Goal: Information Seeking & Learning: Check status

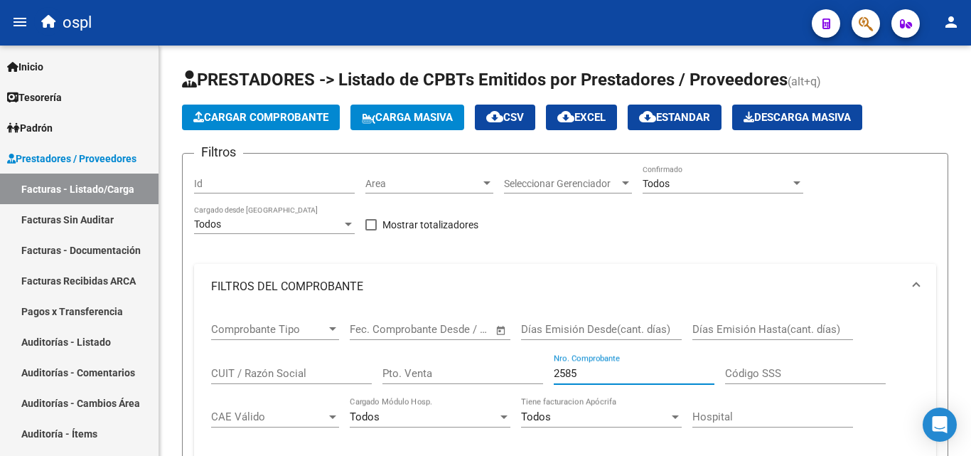
scroll to position [395, 0]
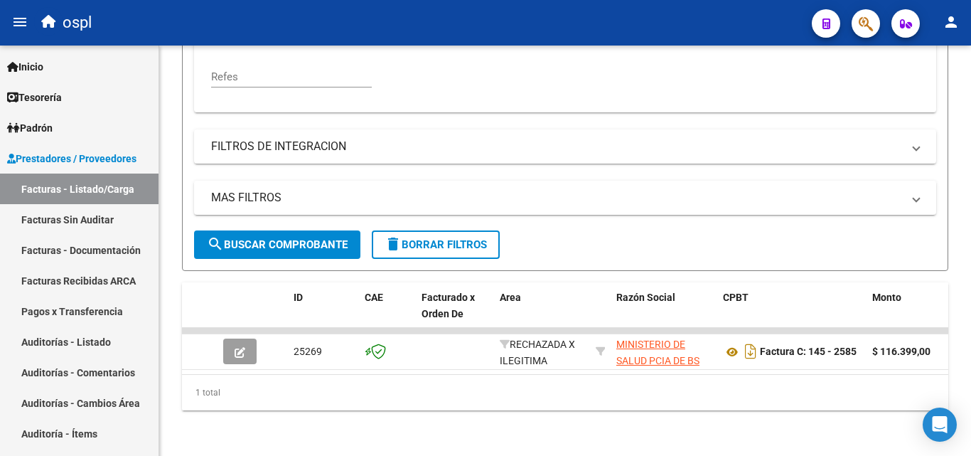
click at [970, 29] on mat-toolbar "menu ospl person" at bounding box center [485, 22] width 971 height 45
click at [958, 29] on mat-icon "person" at bounding box center [951, 22] width 17 height 17
click at [938, 53] on button "person Mi Perfil" at bounding box center [922, 60] width 87 height 34
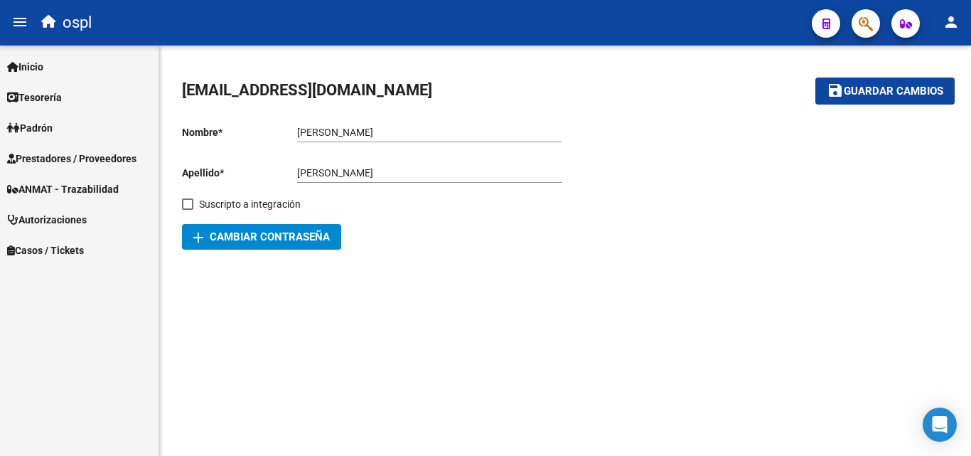
click at [54, 151] on span "Prestadores / Proveedores" at bounding box center [71, 159] width 129 height 16
click at [107, 164] on span "Prestadores / Proveedores" at bounding box center [71, 159] width 129 height 16
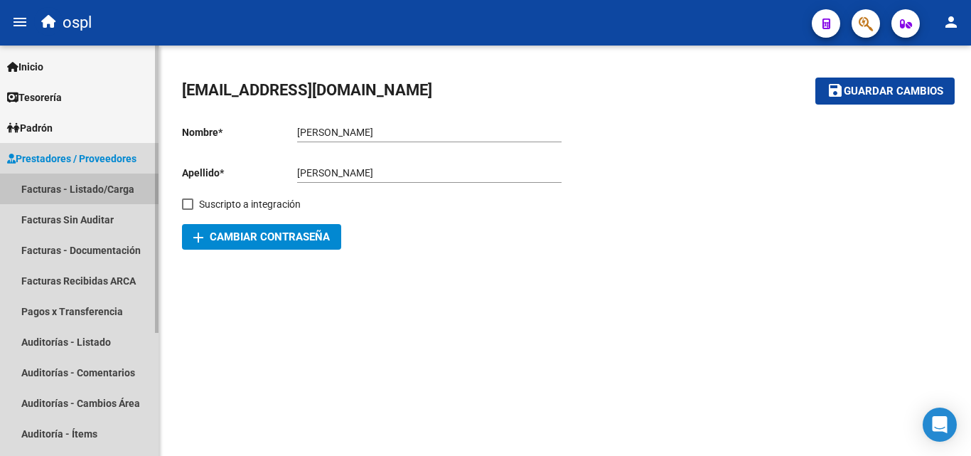
click at [107, 184] on link "Facturas - Listado/Carga" at bounding box center [79, 188] width 159 height 31
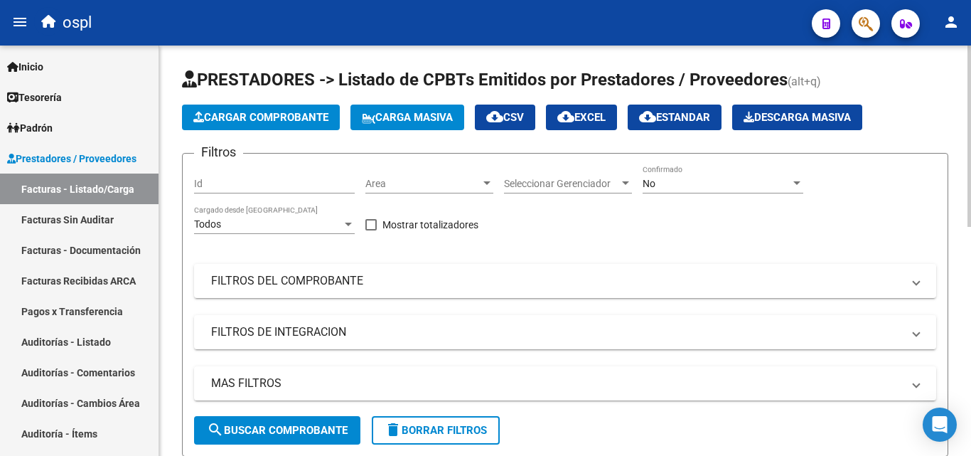
click at [475, 250] on div "Filtros Id Area Area Seleccionar Gerenciador Seleccionar Gerenciador No Confirm…" at bounding box center [565, 290] width 742 height 251
click at [461, 188] on span "Area" at bounding box center [422, 184] width 115 height 12
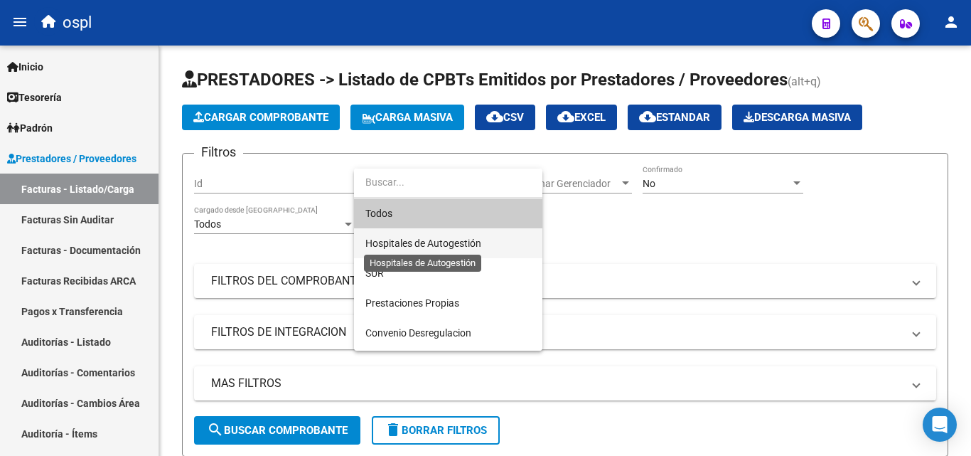
click at [449, 237] on span "Hospitales de Autogestión" at bounding box center [423, 242] width 116 height 11
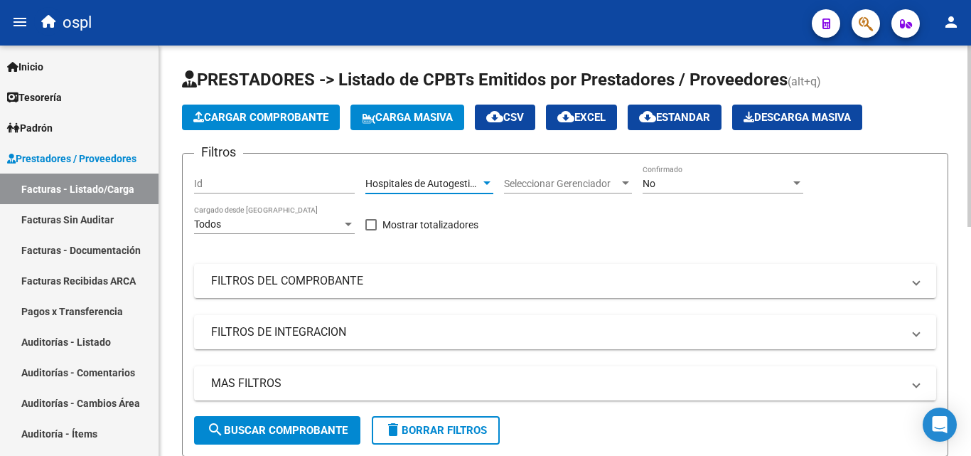
click at [498, 247] on div "Filtros Id Hospitales de Autogestión Area Seleccionar Gerenciador Seleccionar G…" at bounding box center [565, 290] width 742 height 251
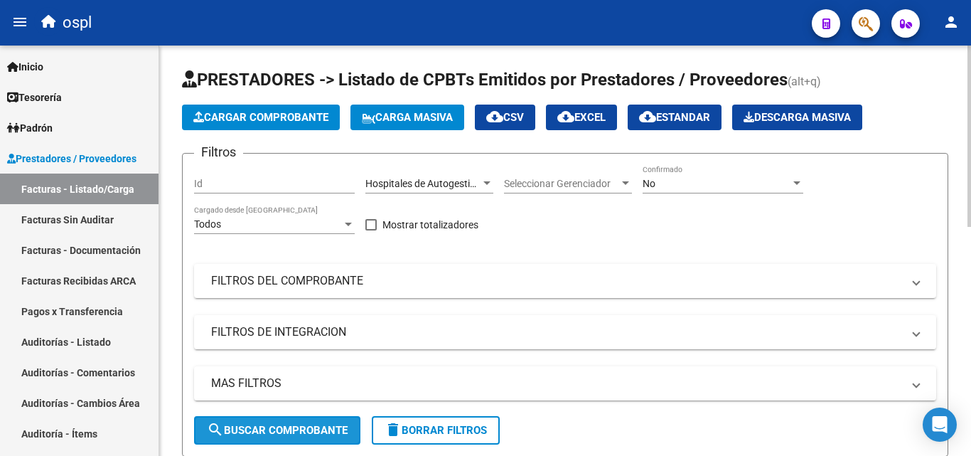
click at [291, 416] on button "search Buscar Comprobante" at bounding box center [277, 430] width 166 height 28
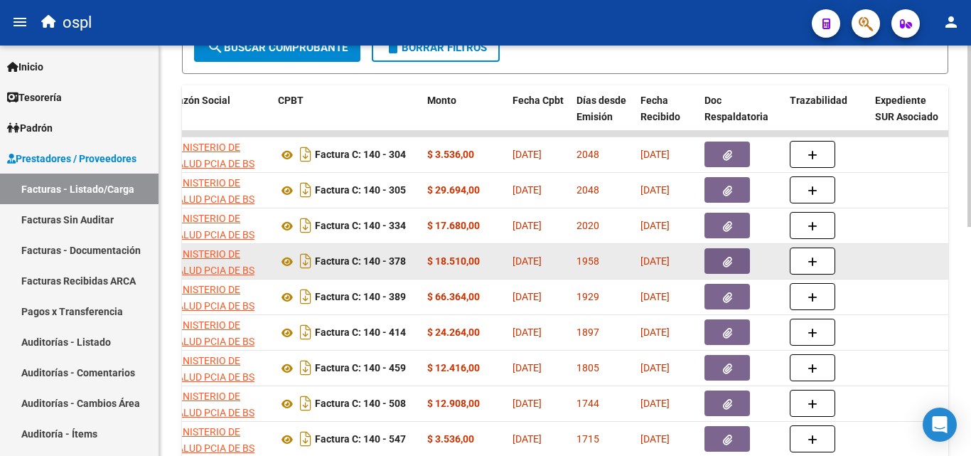
scroll to position [375, 0]
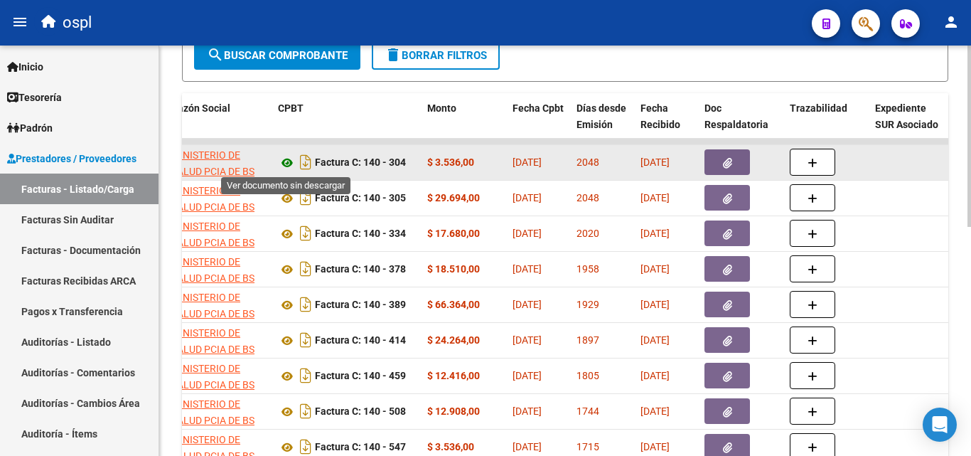
click at [286, 166] on icon at bounding box center [287, 162] width 18 height 17
click at [295, 166] on icon at bounding box center [287, 162] width 18 height 17
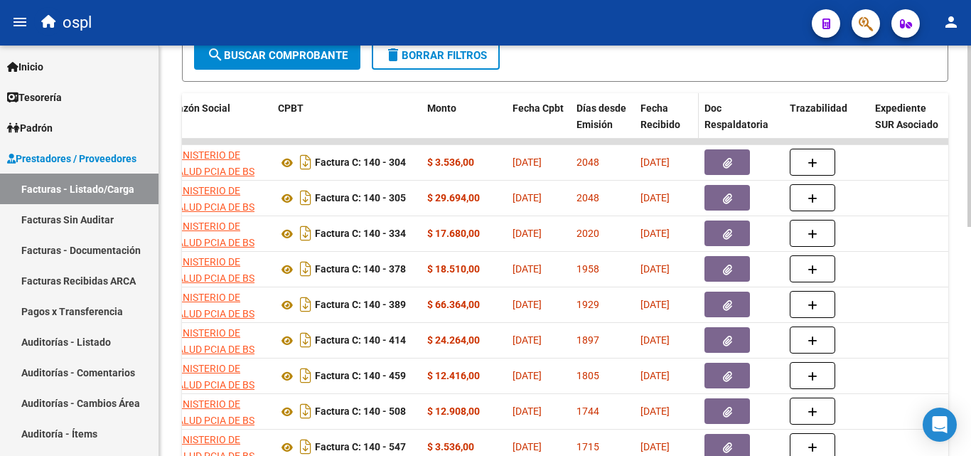
scroll to position [517, 0]
click at [668, 122] on span "Fecha Recibido" at bounding box center [661, 116] width 40 height 28
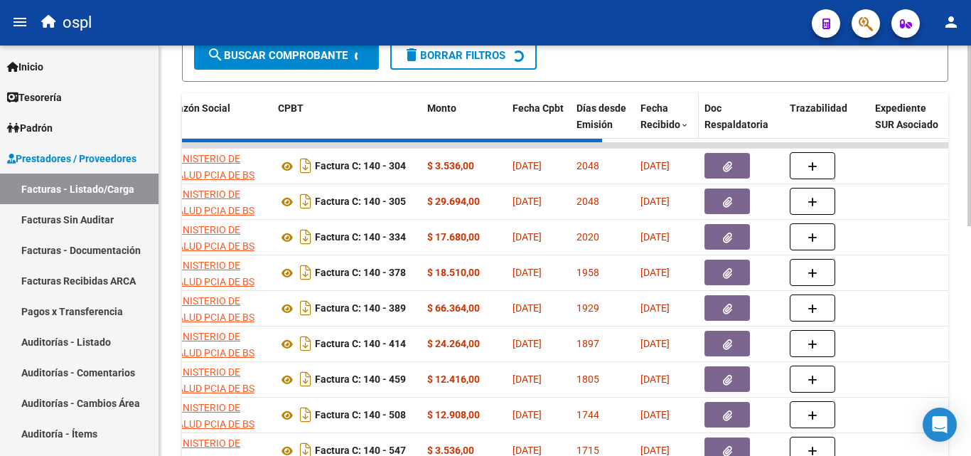
scroll to position [376, 0]
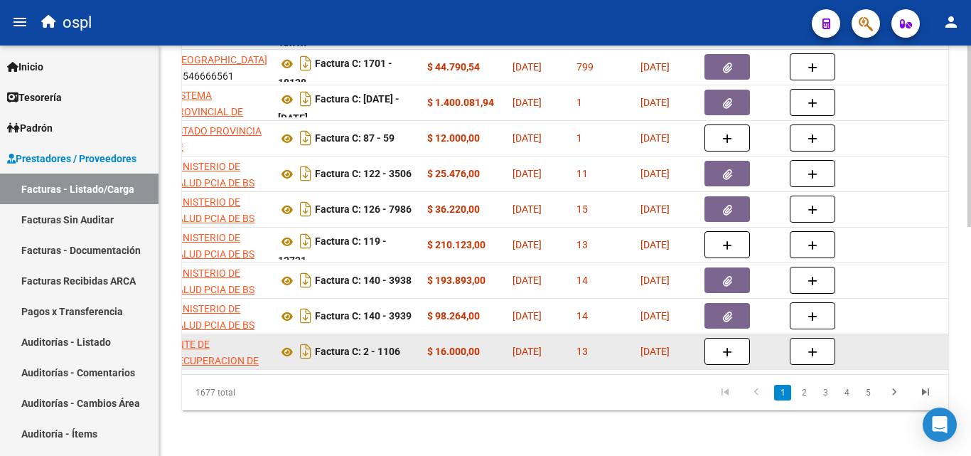
scroll to position [446, 0]
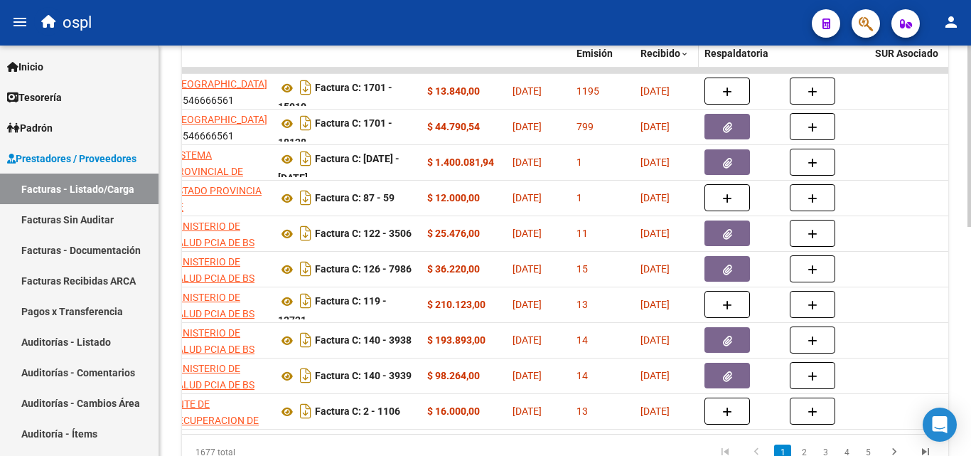
click at [683, 53] on span at bounding box center [684, 55] width 9 height 10
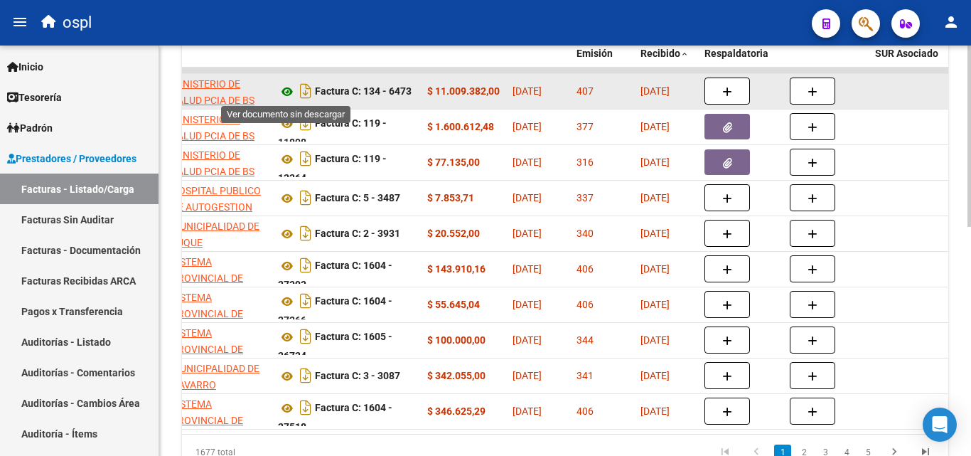
click at [291, 90] on icon at bounding box center [287, 91] width 18 height 17
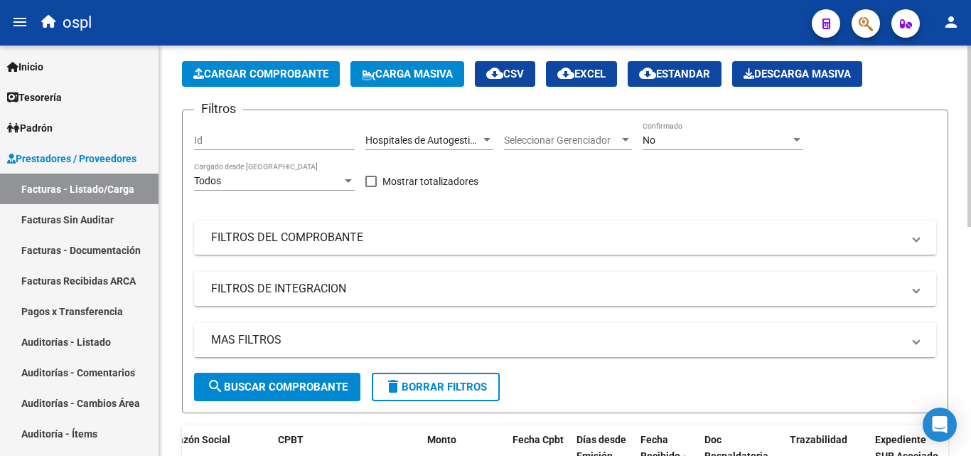
scroll to position [19, 0]
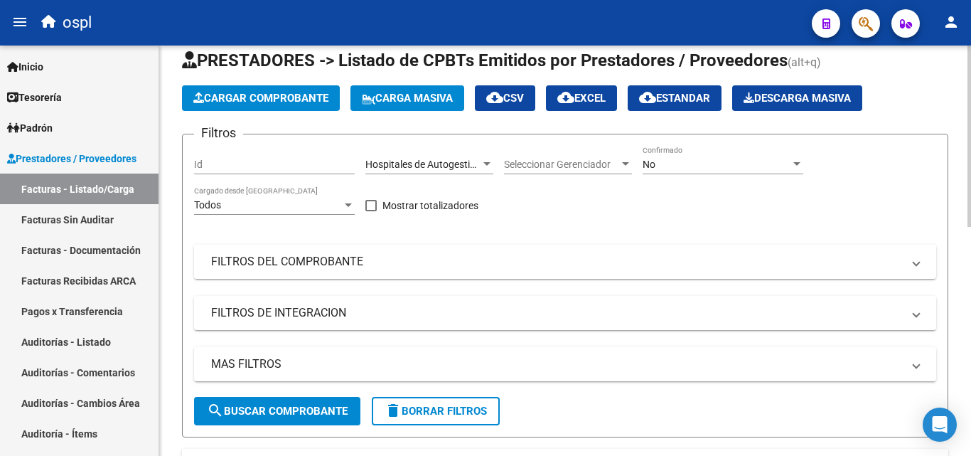
click at [604, 266] on mat-panel-title "FILTROS DEL COMPROBANTE" at bounding box center [556, 262] width 691 height 16
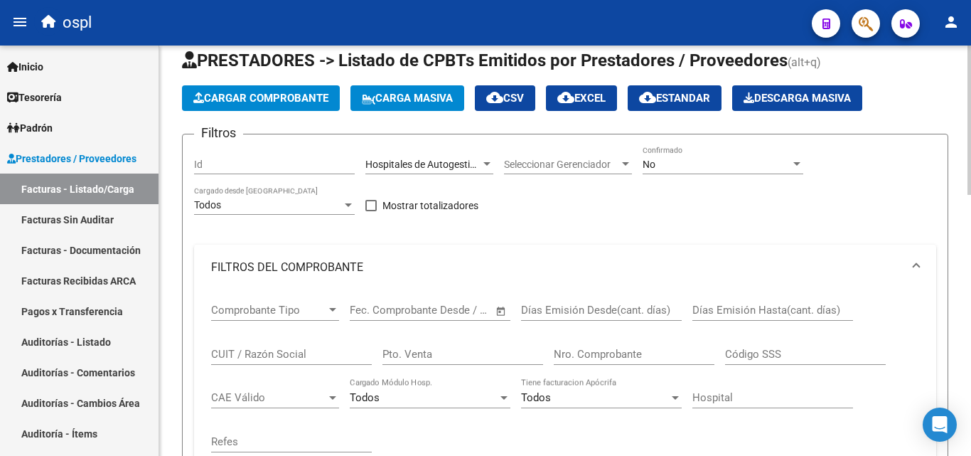
click at [637, 208] on div "Filtros Id Hospitales de Autogestión Area Seleccionar Gerenciador Seleccionar G…" at bounding box center [565, 370] width 742 height 449
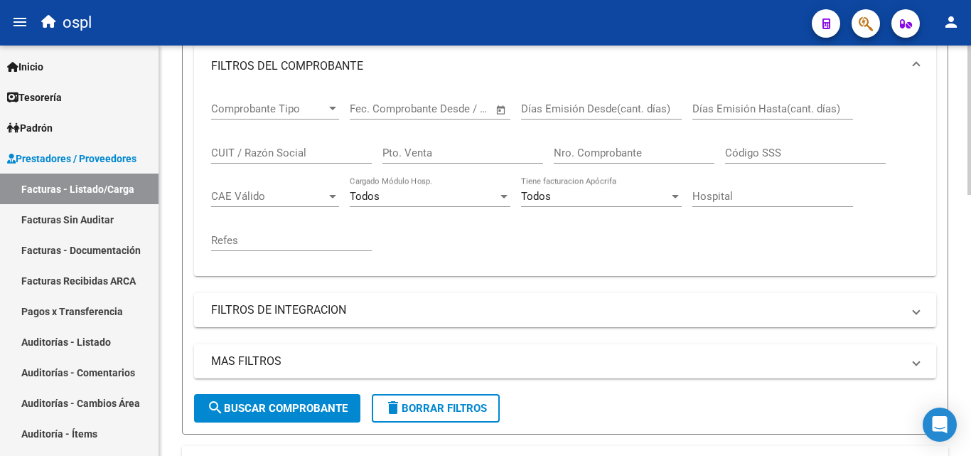
scroll to position [232, 0]
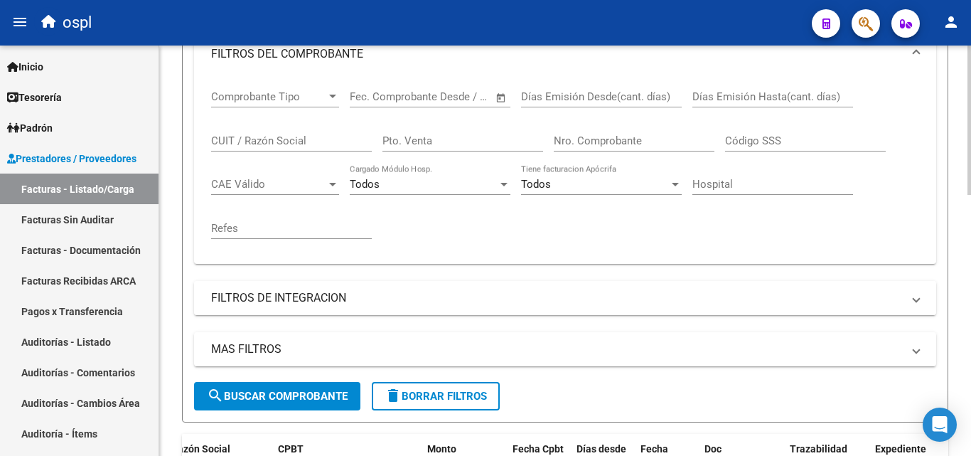
click at [580, 297] on mat-panel-title "FILTROS DE INTEGRACION" at bounding box center [556, 298] width 691 height 16
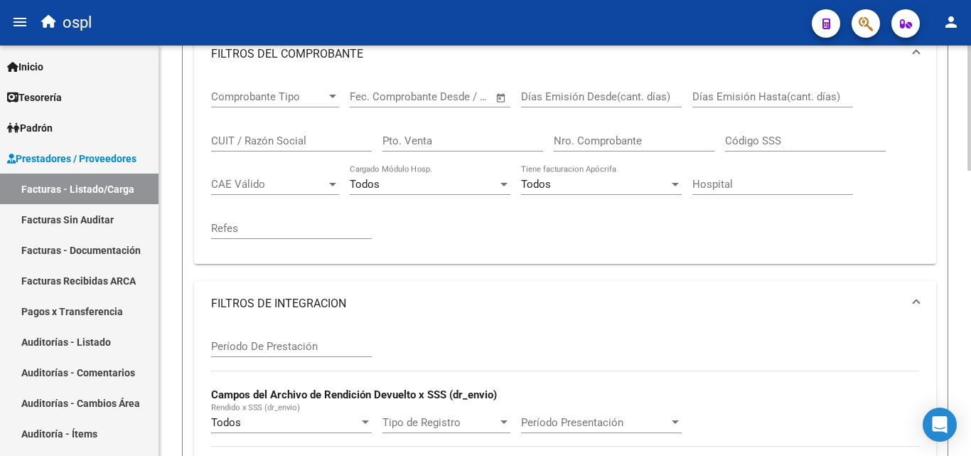
scroll to position [446, 0]
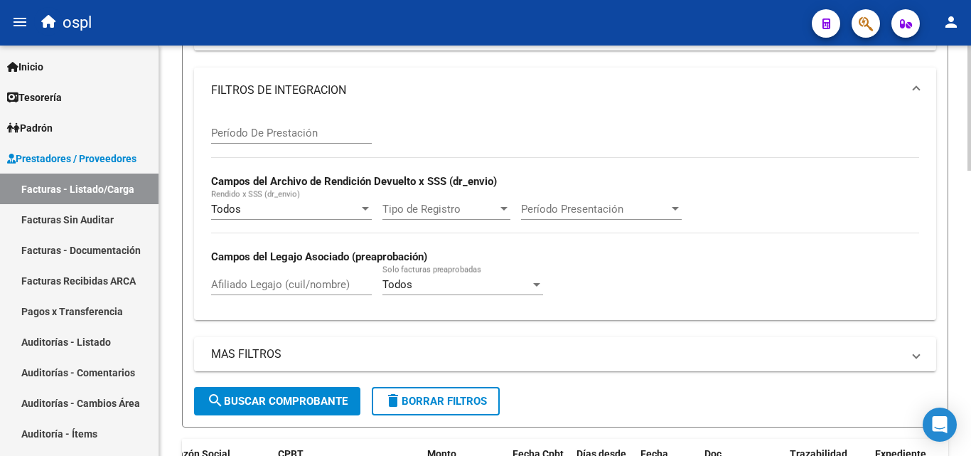
click at [500, 96] on mat-panel-title "FILTROS DE INTEGRACION" at bounding box center [556, 90] width 691 height 16
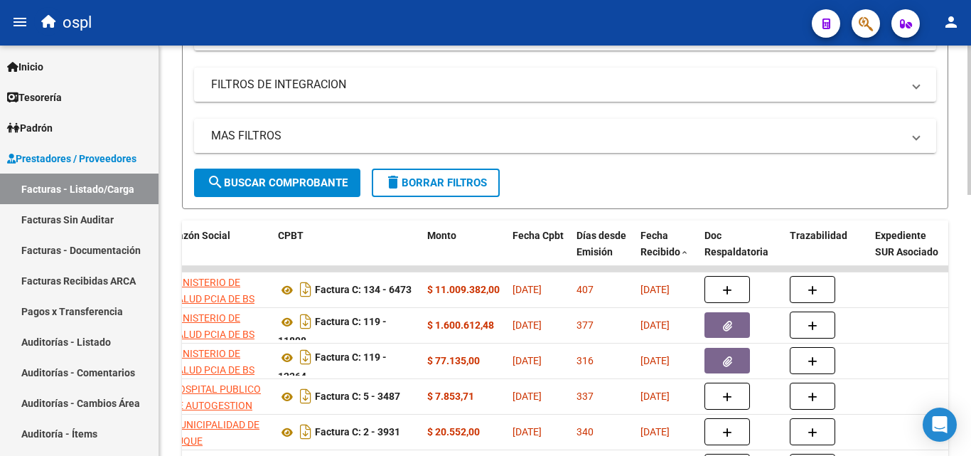
click at [512, 134] on mat-panel-title "MAS FILTROS" at bounding box center [556, 136] width 691 height 16
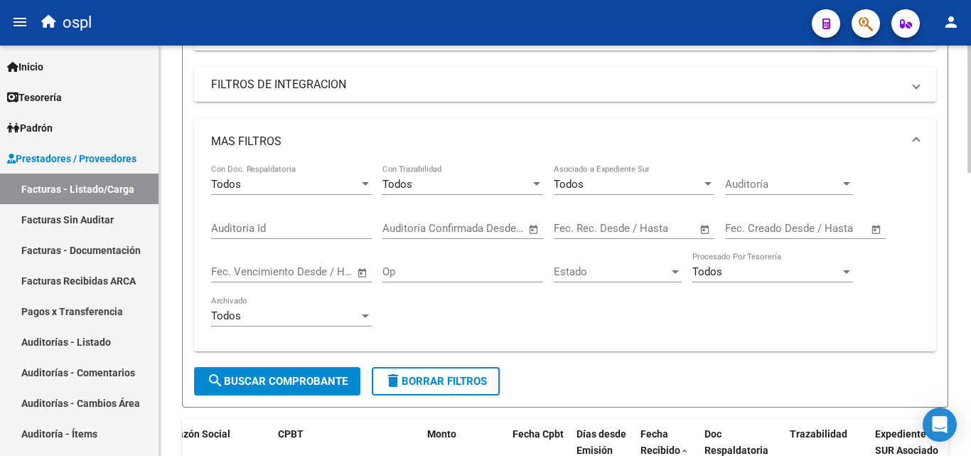
click at [512, 136] on mat-panel-title "MAS FILTROS" at bounding box center [556, 142] width 691 height 16
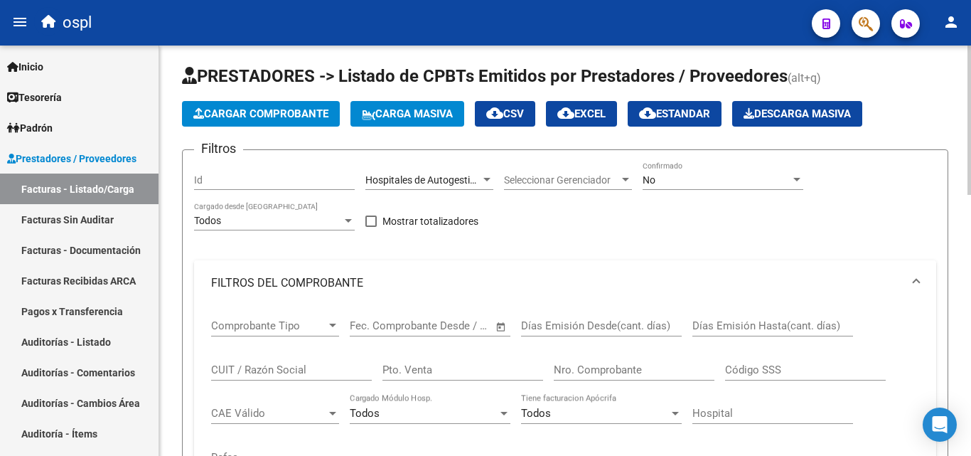
scroll to position [0, 0]
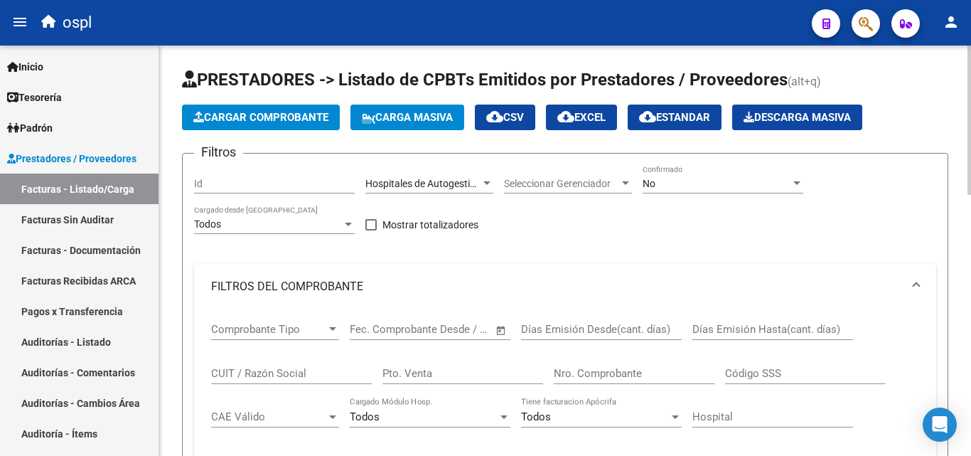
click at [543, 265] on mat-expansion-panel-header "FILTROS DEL COMPROBANTE" at bounding box center [565, 286] width 742 height 45
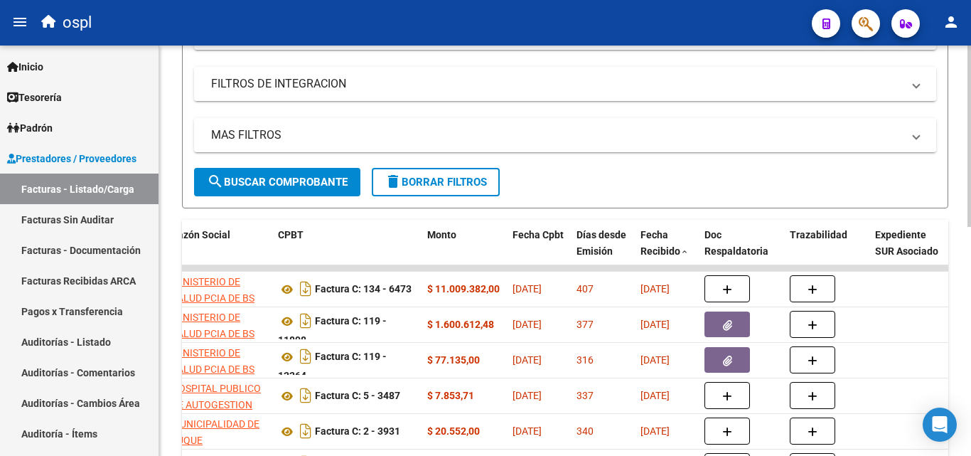
scroll to position [498, 0]
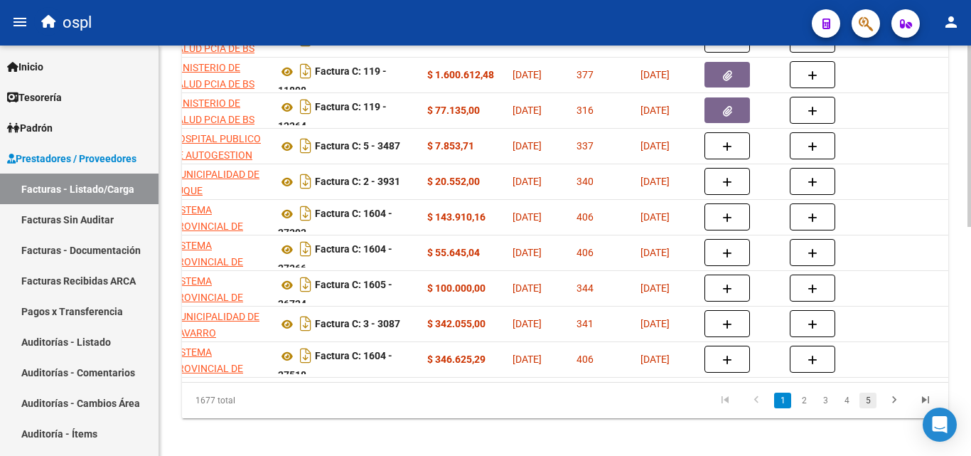
click at [869, 408] on link "5" at bounding box center [867, 400] width 17 height 16
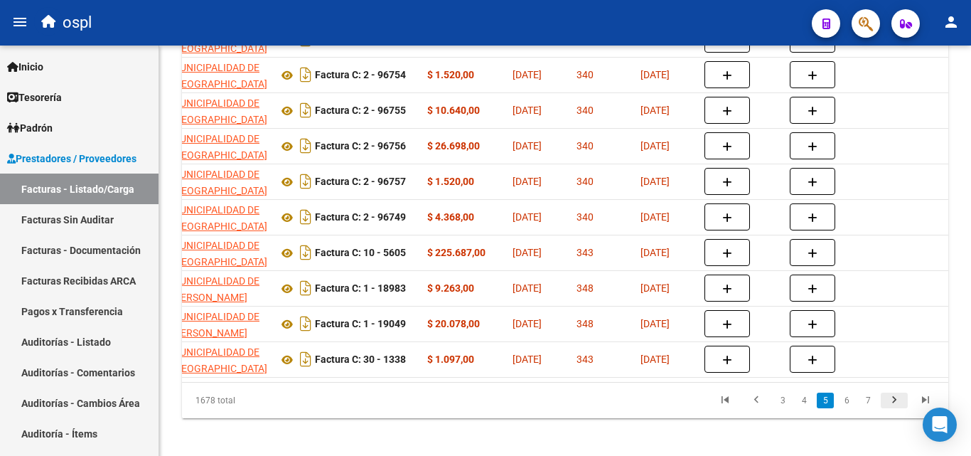
click at [889, 410] on icon "go to next page" at bounding box center [894, 401] width 18 height 17
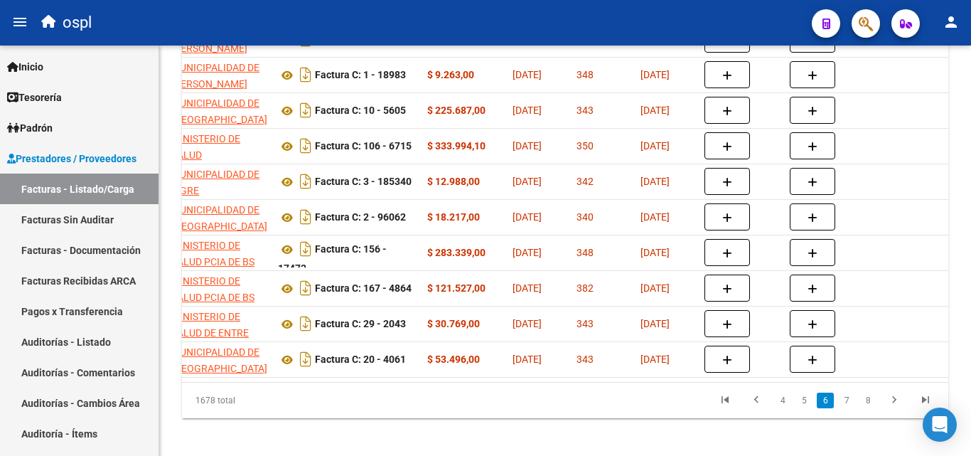
click at [865, 408] on link "8" at bounding box center [867, 400] width 17 height 16
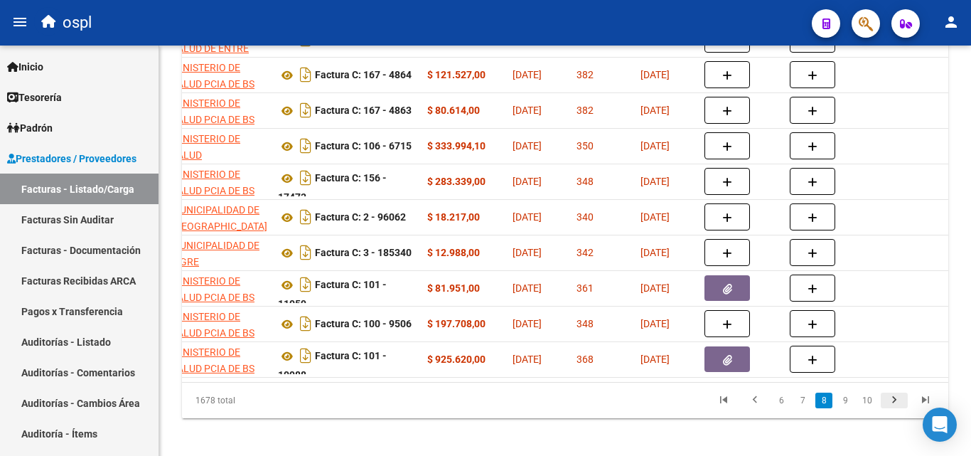
click at [894, 410] on icon "go to next page" at bounding box center [894, 401] width 18 height 17
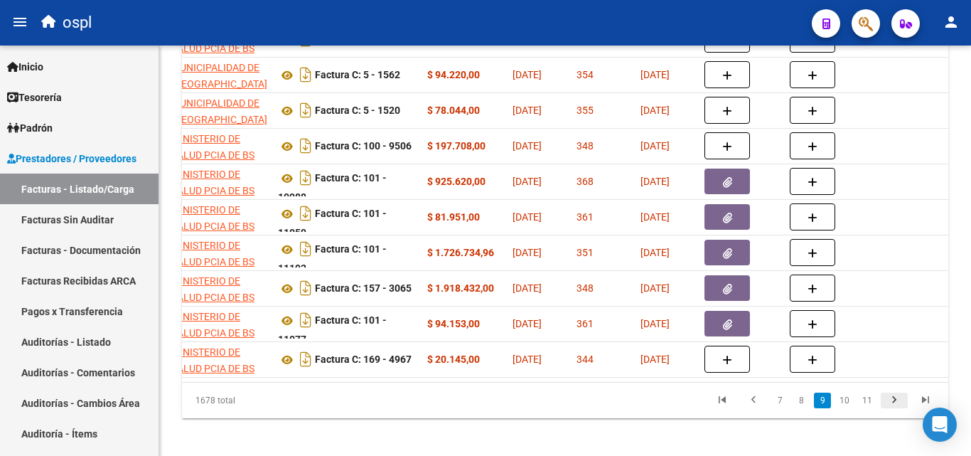
click at [894, 410] on icon "go to next page" at bounding box center [894, 401] width 18 height 17
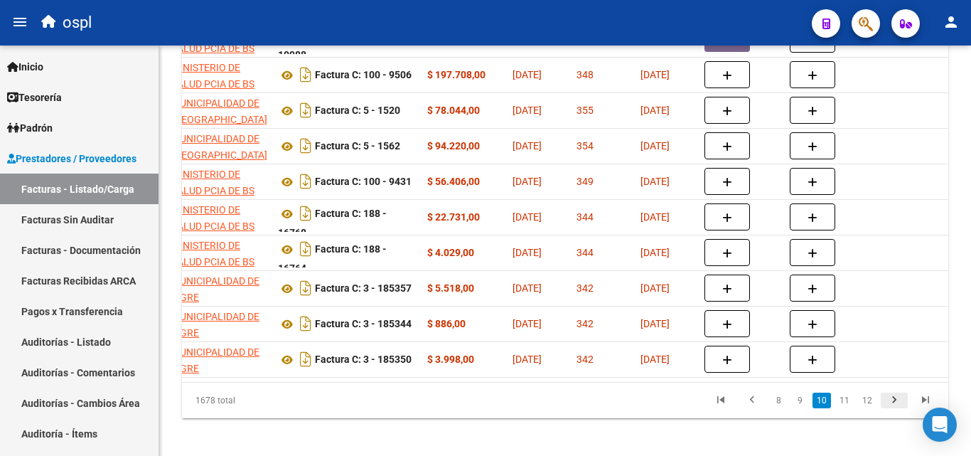
click at [894, 410] on icon "go to next page" at bounding box center [894, 401] width 18 height 17
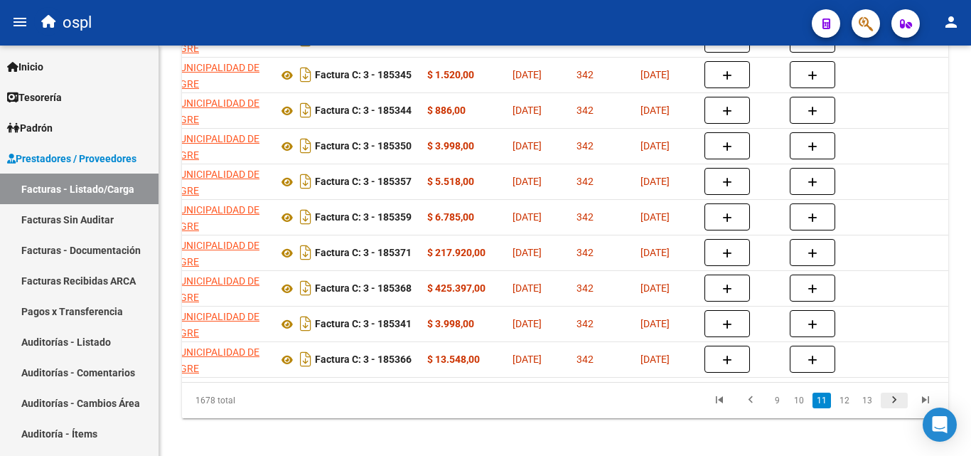
click at [894, 410] on icon "go to next page" at bounding box center [894, 401] width 18 height 17
click at [894, 414] on div "1678 total 10 11 12 13 14" at bounding box center [565, 400] width 766 height 36
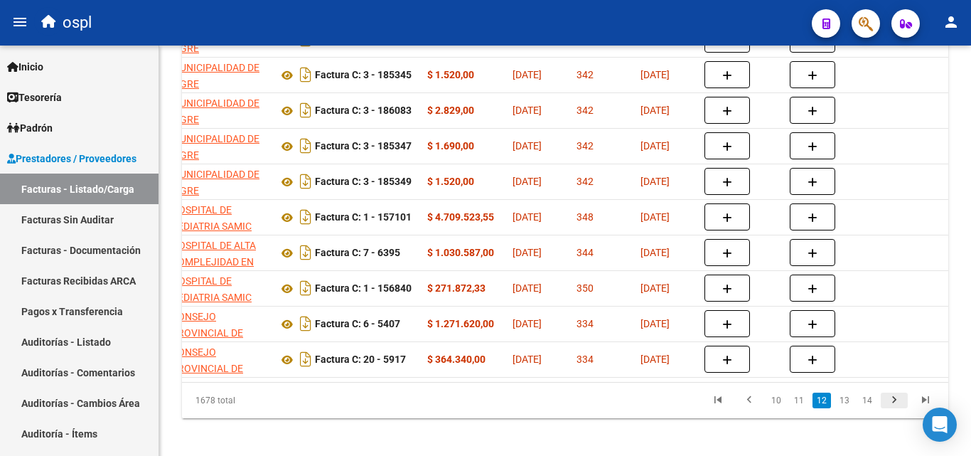
click at [894, 410] on icon "go to next page" at bounding box center [894, 401] width 18 height 17
click at [894, 414] on div "1678 total 10 11 12 13 14" at bounding box center [565, 400] width 766 height 36
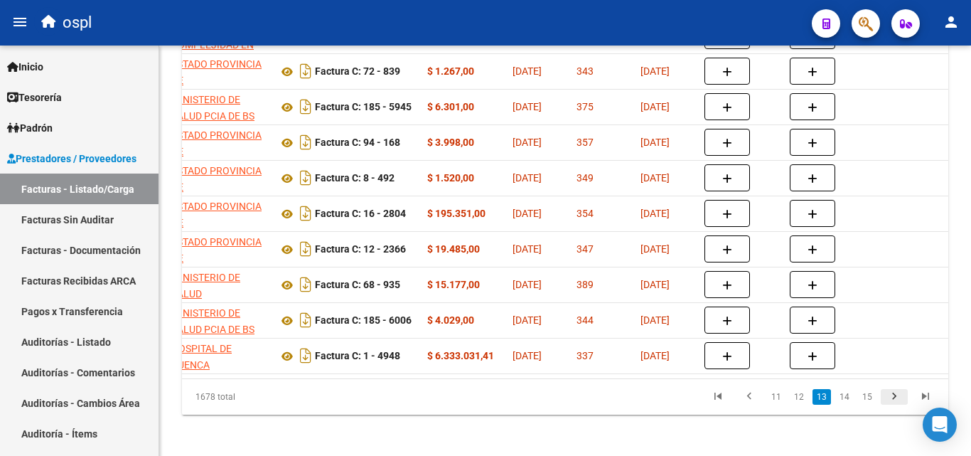
click at [894, 407] on icon "go to next page" at bounding box center [894, 398] width 18 height 17
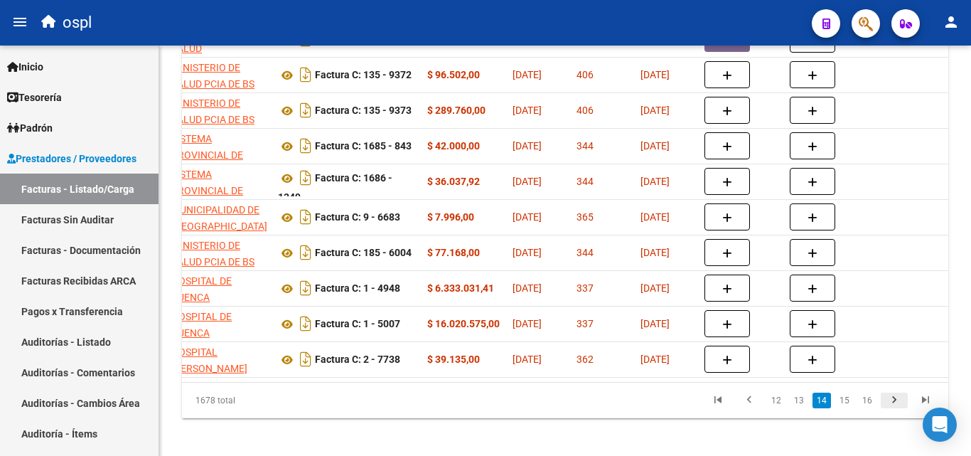
click at [894, 410] on icon "go to next page" at bounding box center [894, 401] width 18 height 17
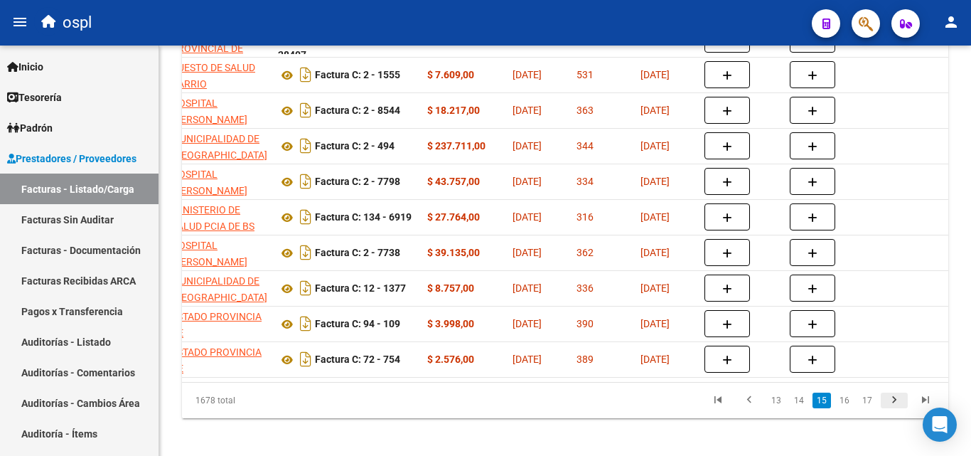
click at [894, 410] on icon "go to next page" at bounding box center [894, 401] width 18 height 17
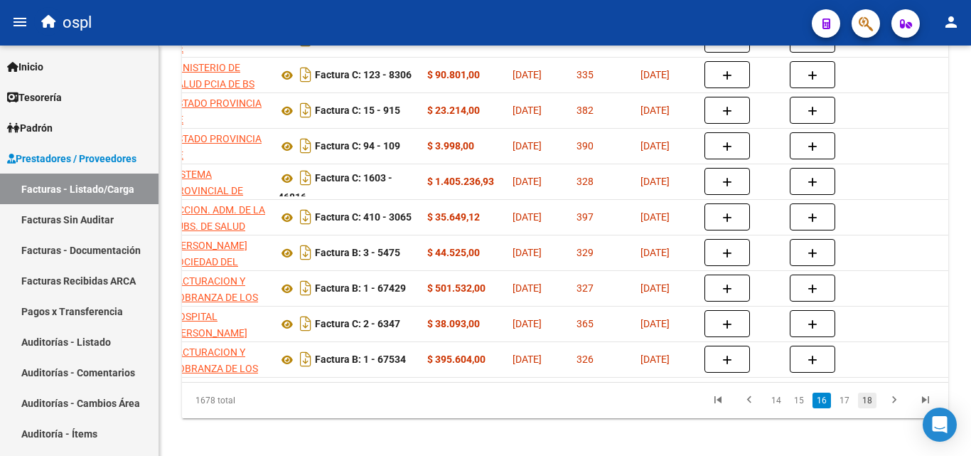
click at [871, 408] on link "18" at bounding box center [867, 400] width 18 height 16
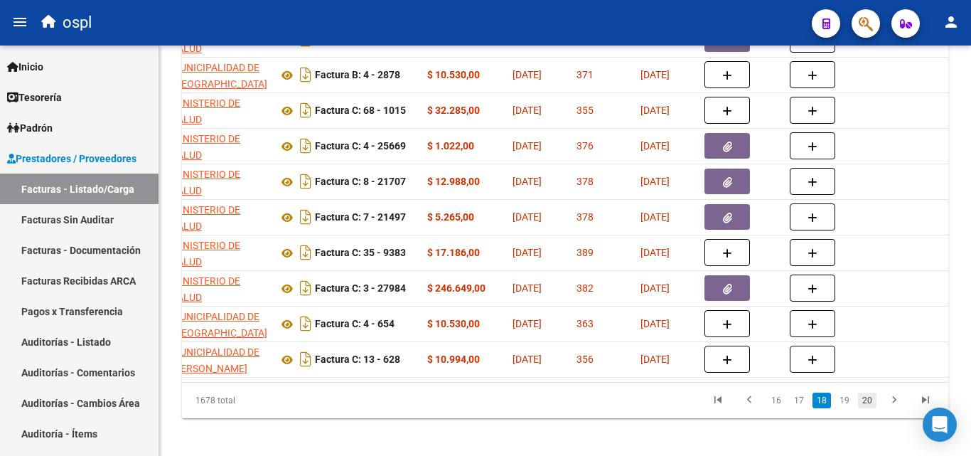
click at [867, 408] on link "20" at bounding box center [867, 400] width 18 height 16
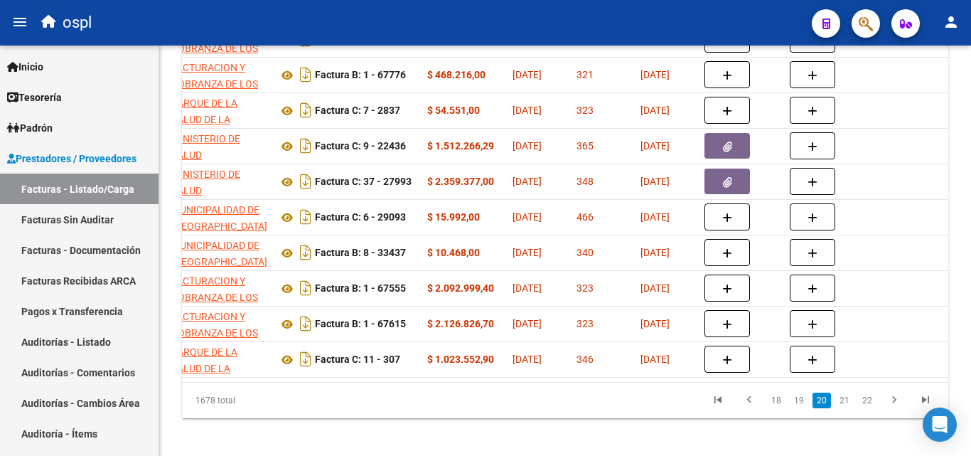
click at [867, 408] on link "22" at bounding box center [867, 400] width 18 height 16
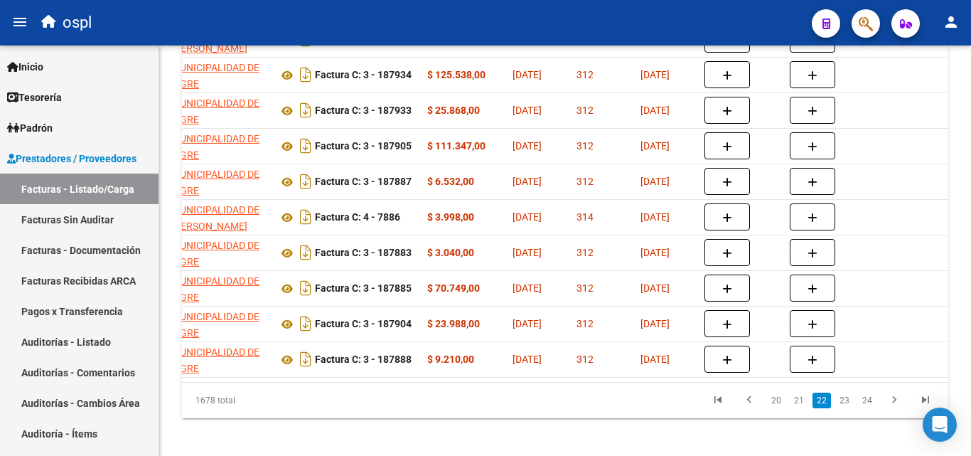
click at [867, 408] on link "24" at bounding box center [867, 400] width 18 height 16
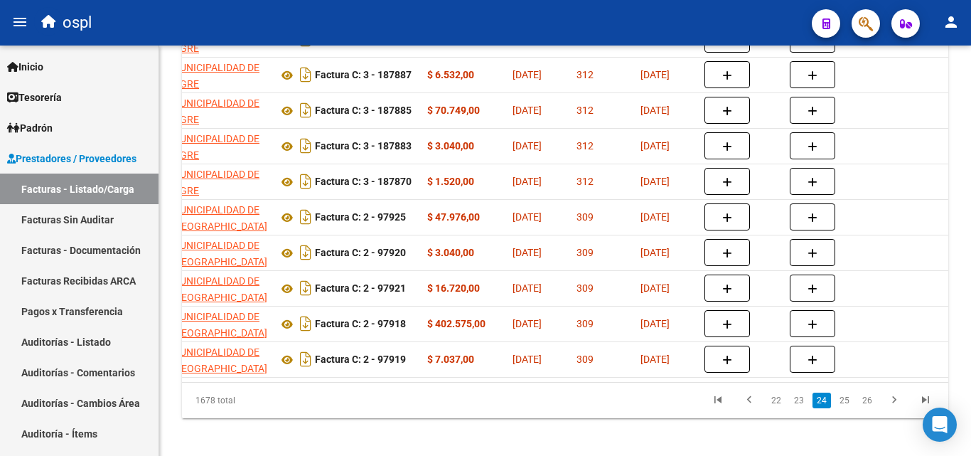
click at [867, 408] on link "26" at bounding box center [867, 400] width 18 height 16
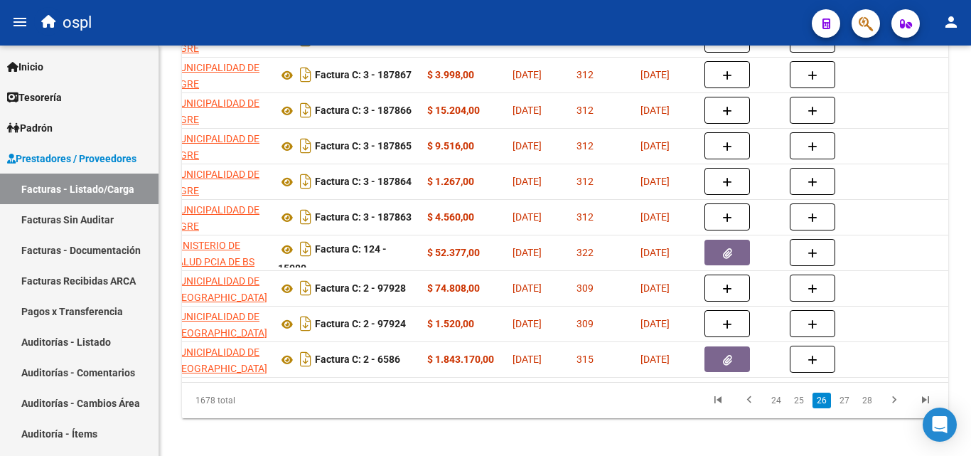
click at [867, 408] on link "28" at bounding box center [867, 400] width 18 height 16
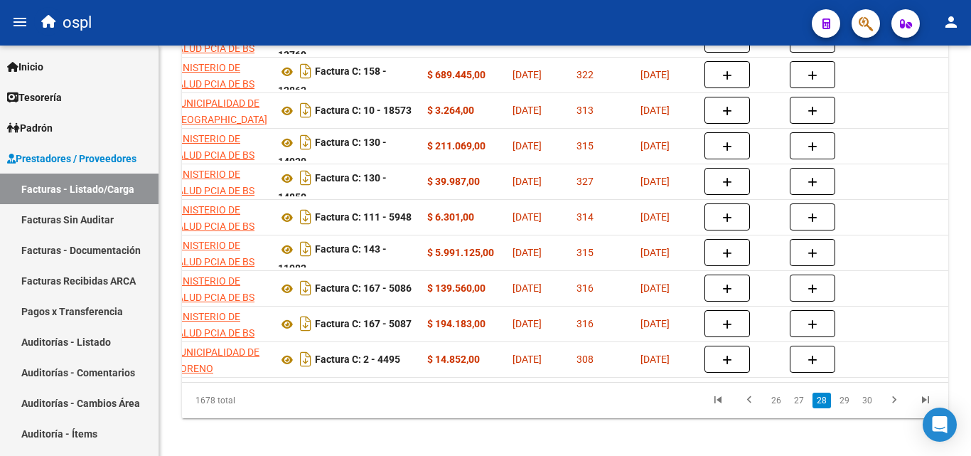
click at [867, 408] on link "30" at bounding box center [867, 400] width 18 height 16
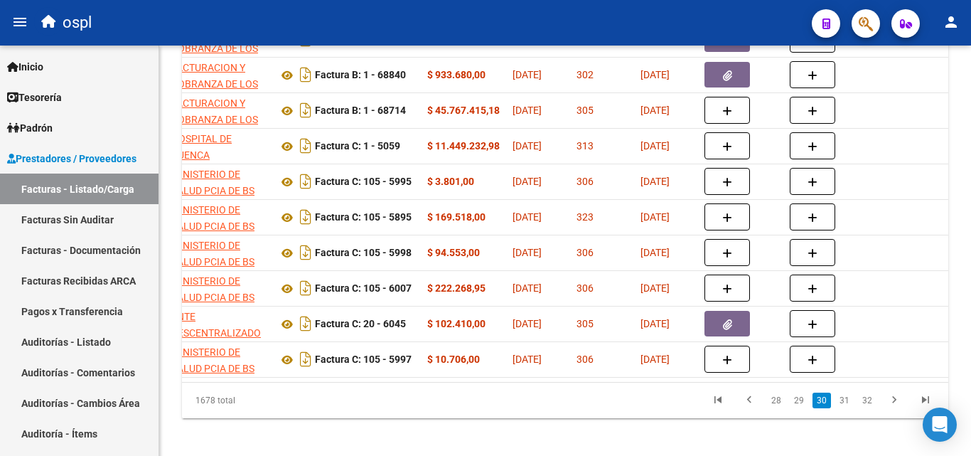
click at [867, 408] on link "32" at bounding box center [867, 400] width 18 height 16
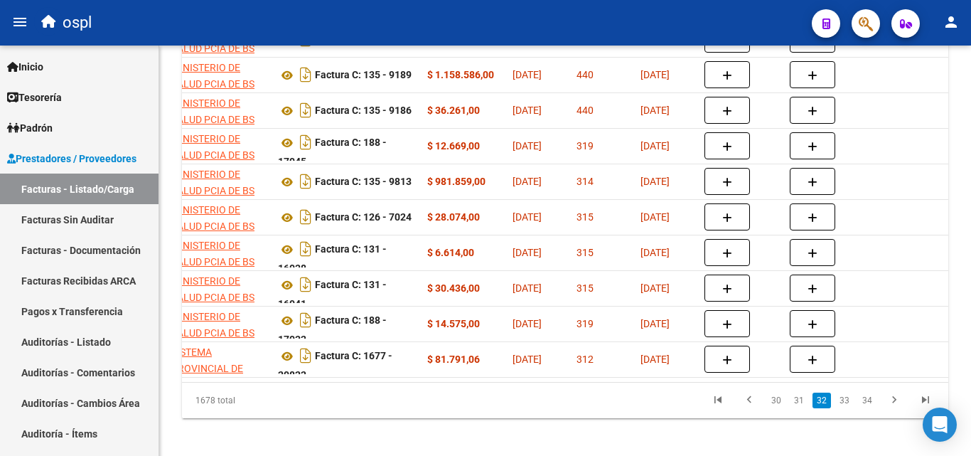
click at [867, 408] on link "34" at bounding box center [867, 400] width 18 height 16
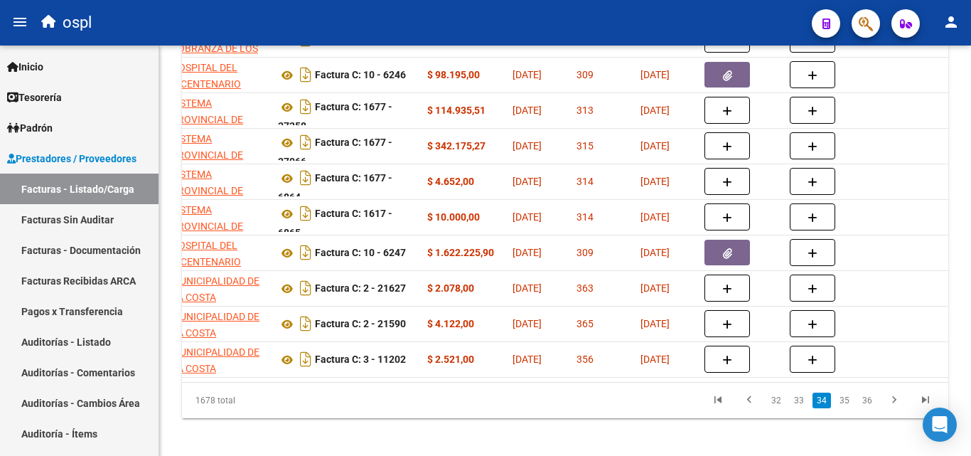
click at [867, 408] on link "36" at bounding box center [867, 400] width 18 height 16
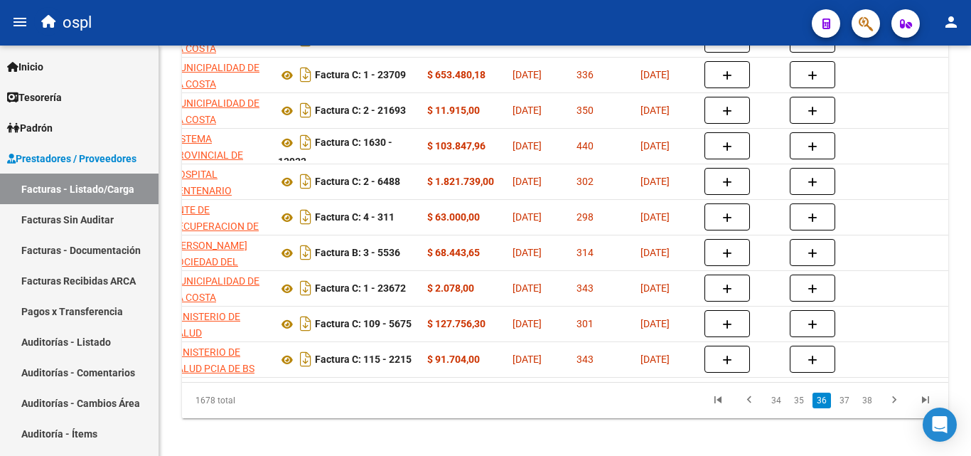
click at [867, 408] on link "38" at bounding box center [867, 400] width 18 height 16
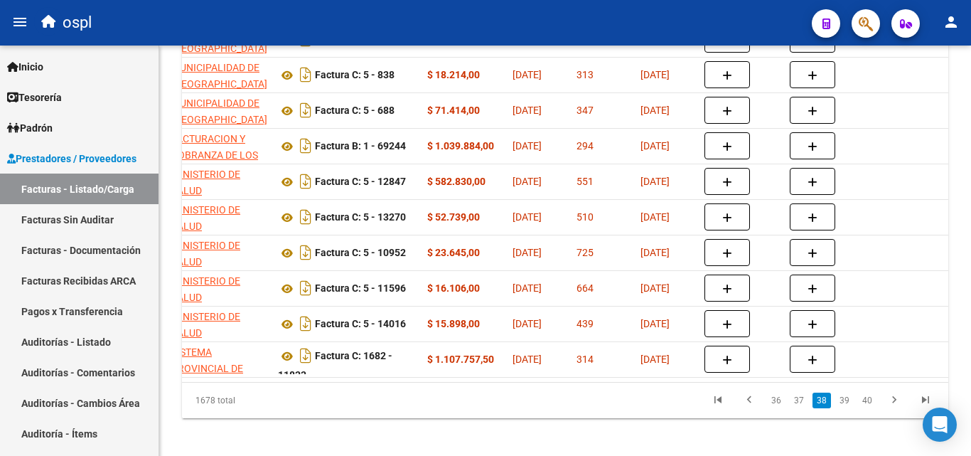
click at [867, 408] on link "40" at bounding box center [867, 400] width 18 height 16
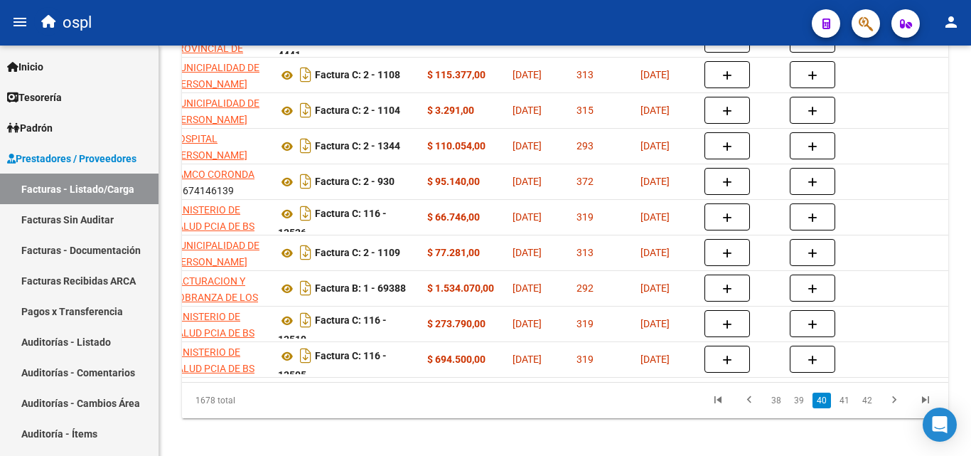
click at [867, 408] on link "42" at bounding box center [867, 400] width 18 height 16
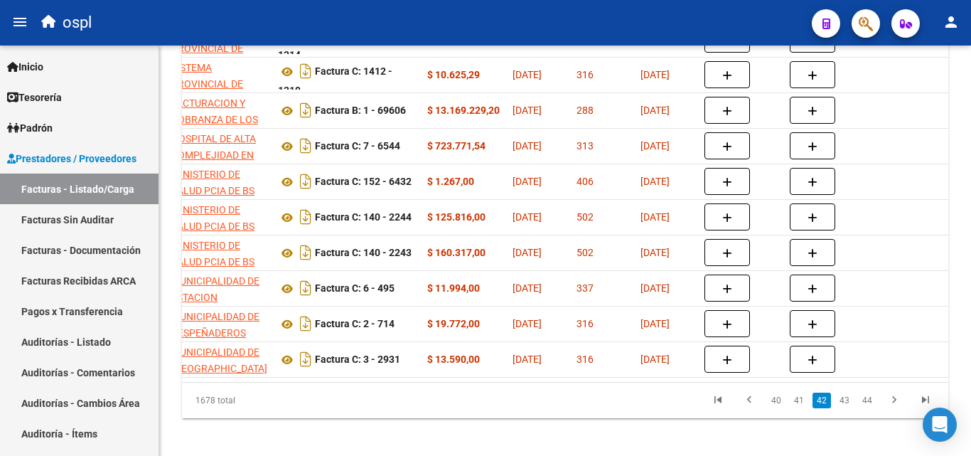
click at [867, 408] on link "44" at bounding box center [867, 400] width 18 height 16
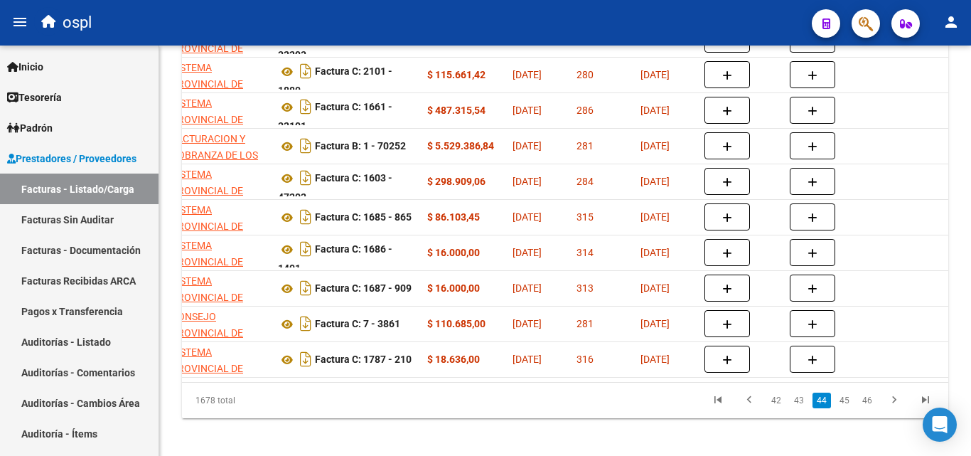
click at [867, 408] on link "46" at bounding box center [867, 400] width 18 height 16
click at [867, 413] on div "1678 total 42 43 44 45 46" at bounding box center [565, 400] width 766 height 36
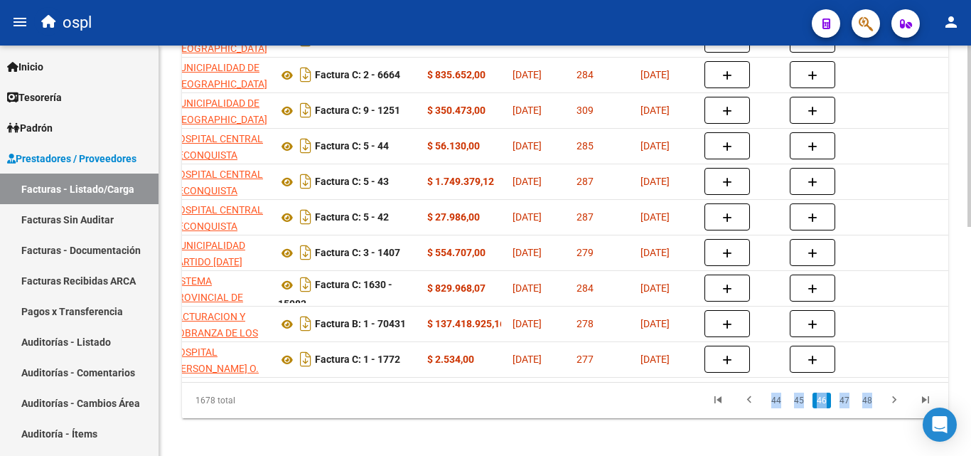
click at [867, 408] on link "48" at bounding box center [867, 400] width 18 height 16
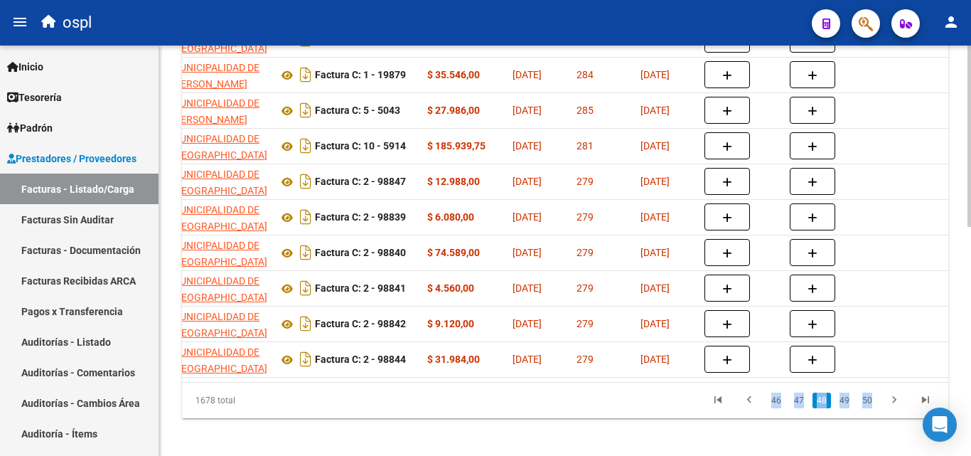
click at [867, 408] on link "50" at bounding box center [867, 400] width 18 height 16
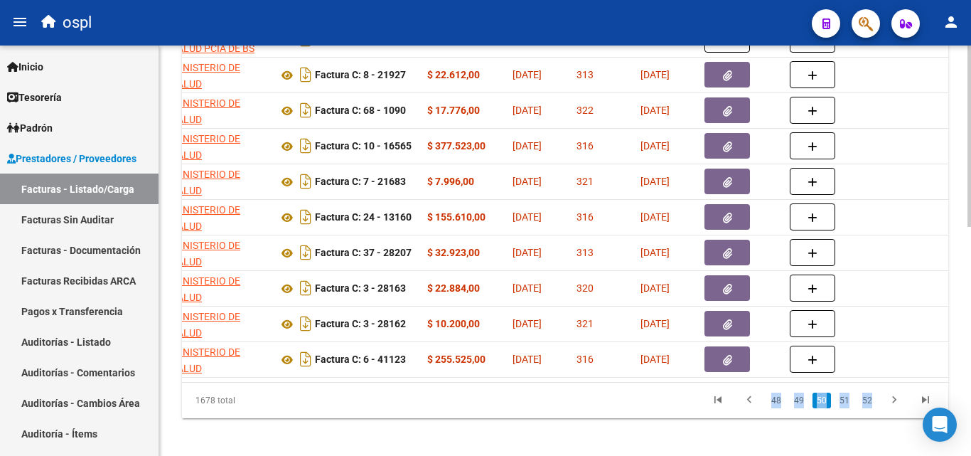
click at [867, 408] on link "52" at bounding box center [867, 400] width 18 height 16
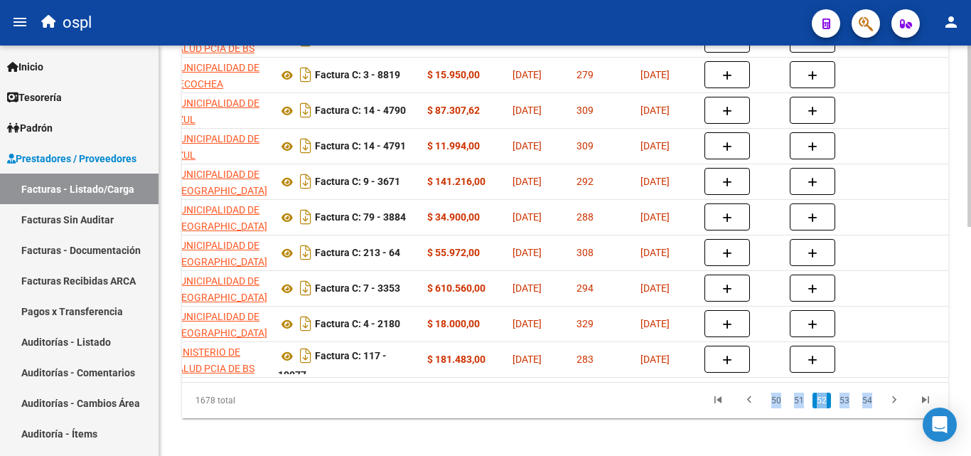
click at [867, 408] on link "54" at bounding box center [867, 400] width 18 height 16
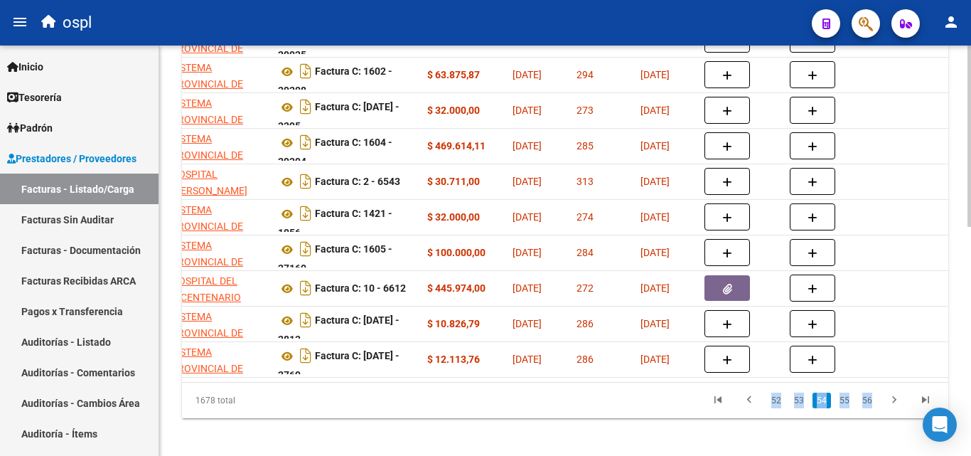
click at [867, 408] on link "56" at bounding box center [867, 400] width 18 height 16
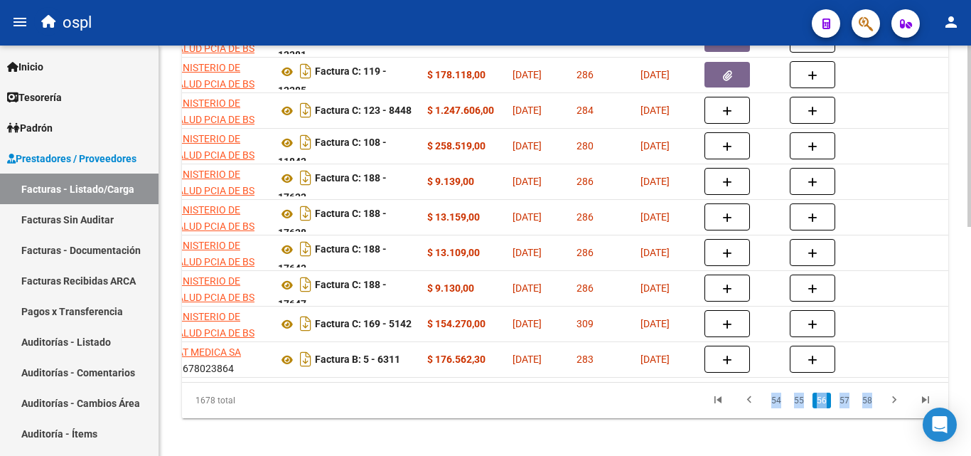
click at [867, 408] on link "58" at bounding box center [867, 400] width 18 height 16
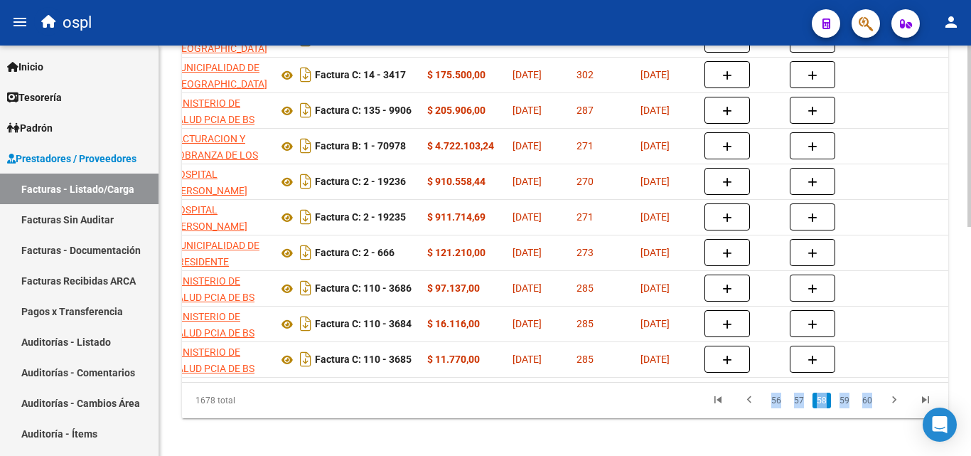
click at [867, 408] on link "60" at bounding box center [867, 400] width 18 height 16
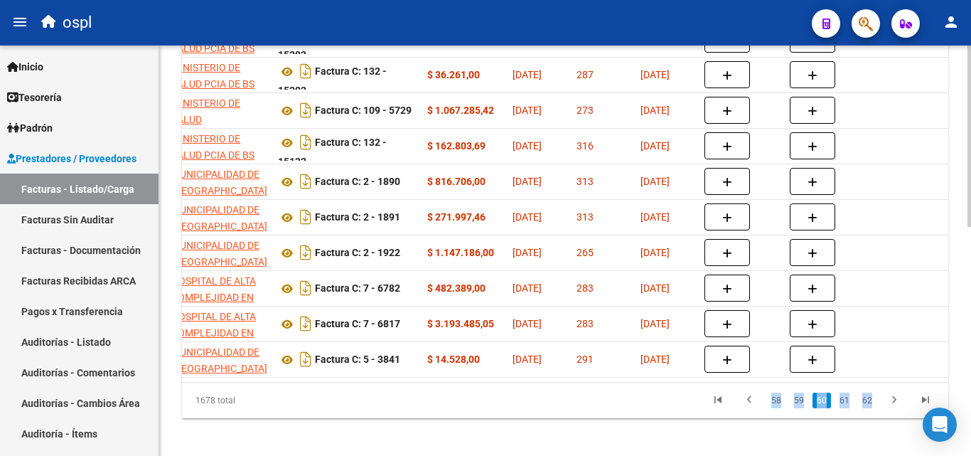
click at [867, 408] on link "62" at bounding box center [867, 400] width 18 height 16
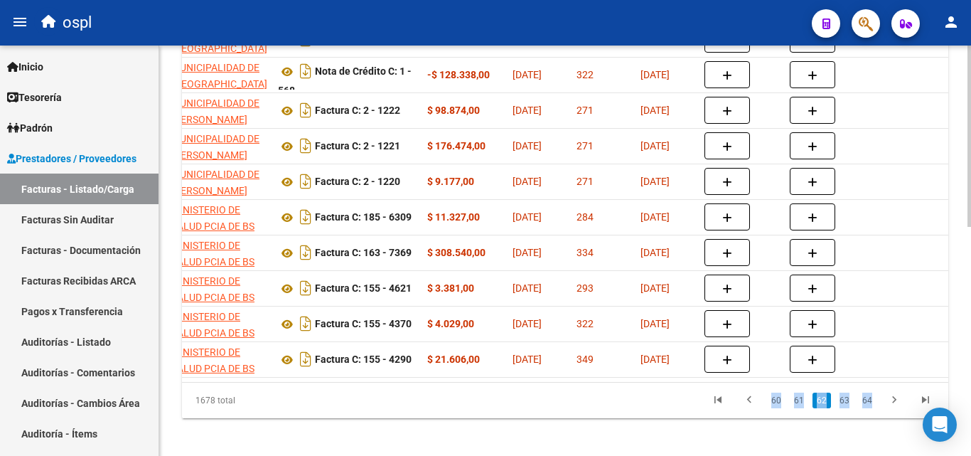
click at [867, 408] on link "64" at bounding box center [867, 400] width 18 height 16
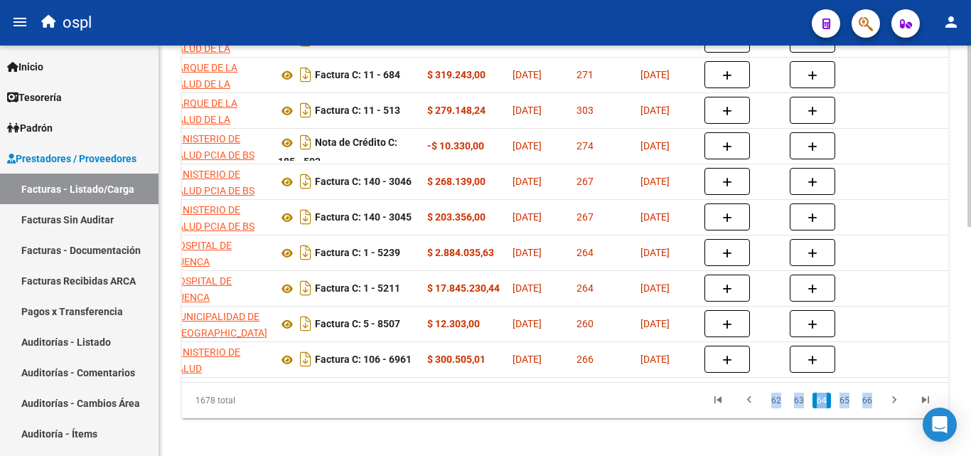
click at [867, 408] on link "66" at bounding box center [867, 400] width 18 height 16
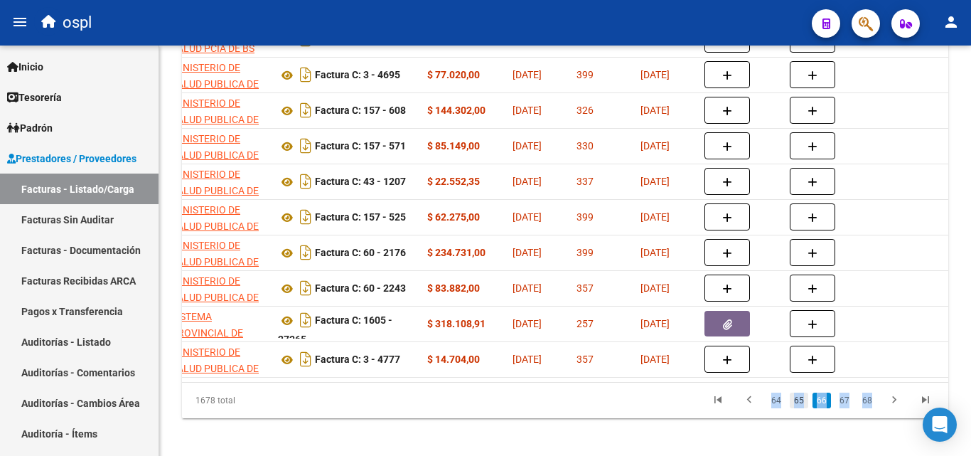
click at [802, 408] on link "65" at bounding box center [799, 400] width 18 height 16
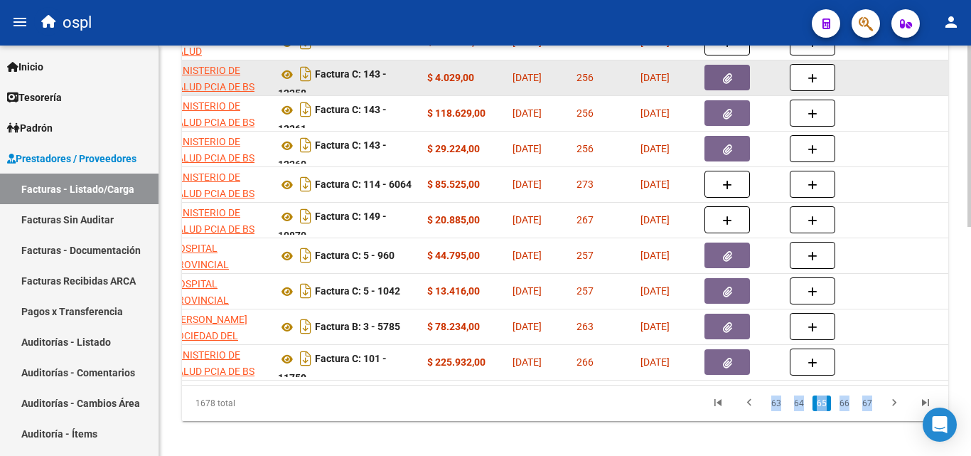
scroll to position [517, 0]
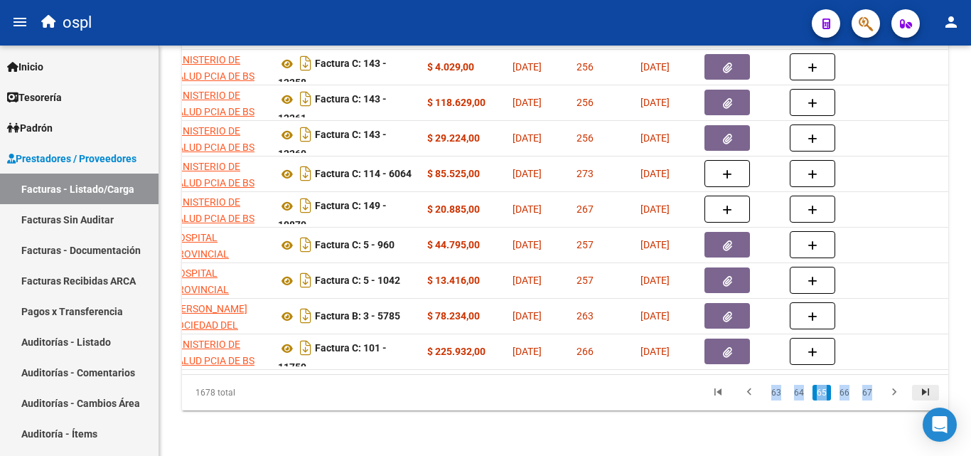
click at [930, 388] on icon "go to last page" at bounding box center [925, 393] width 18 height 17
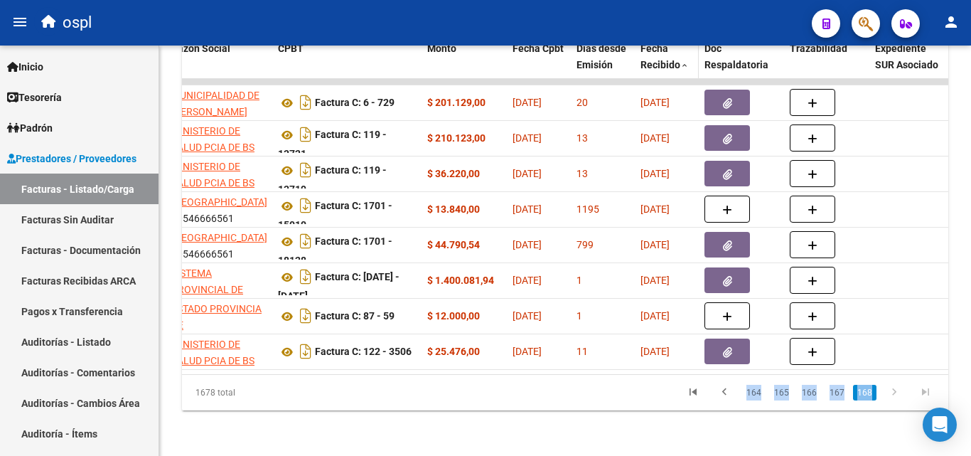
scroll to position [446, 0]
click at [699, 394] on icon "go to first page" at bounding box center [693, 393] width 18 height 17
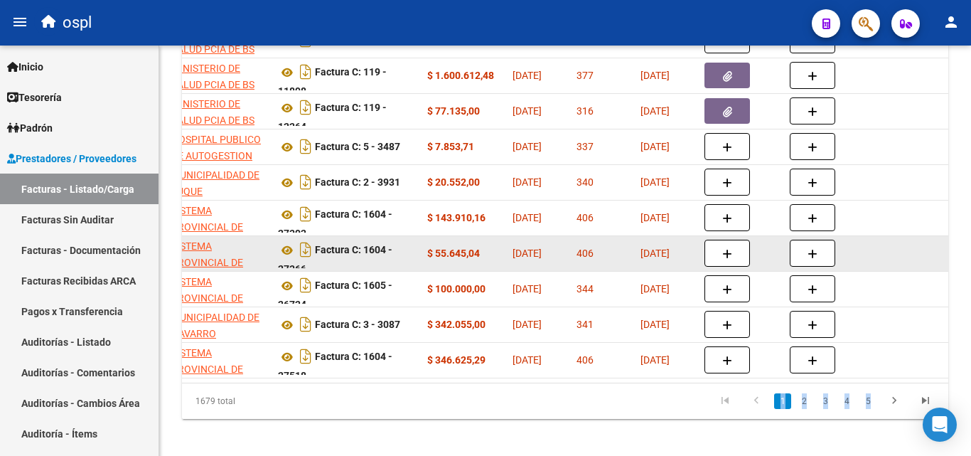
scroll to position [517, 0]
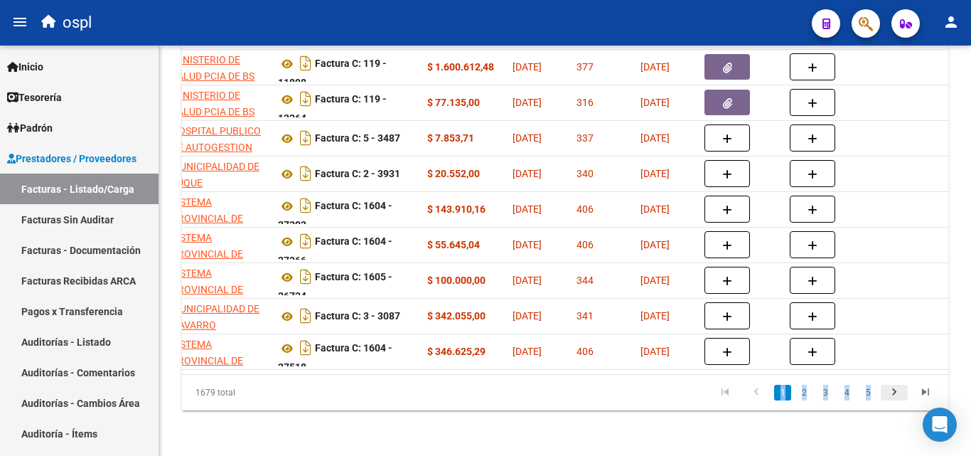
click at [894, 398] on icon "go to next page" at bounding box center [894, 393] width 18 height 17
click at [894, 398] on div "1679 total 1 2 3 4 5" at bounding box center [565, 393] width 766 height 36
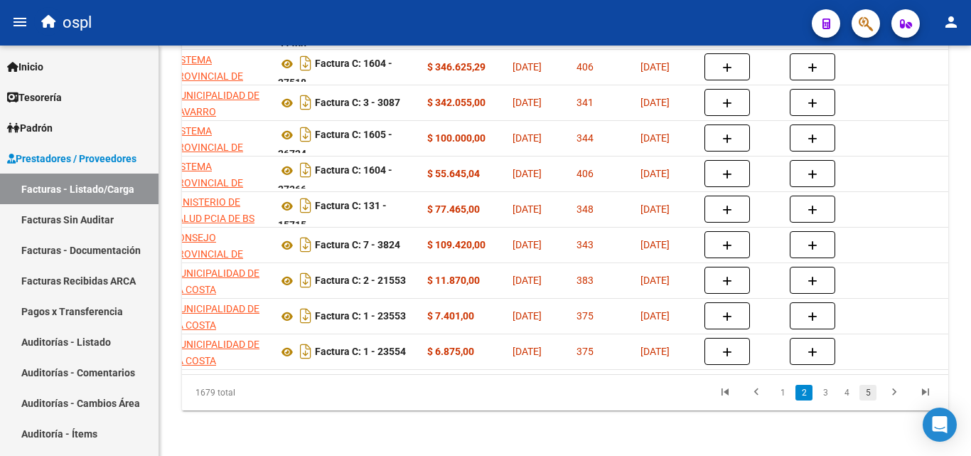
click at [872, 391] on link "5" at bounding box center [867, 393] width 17 height 16
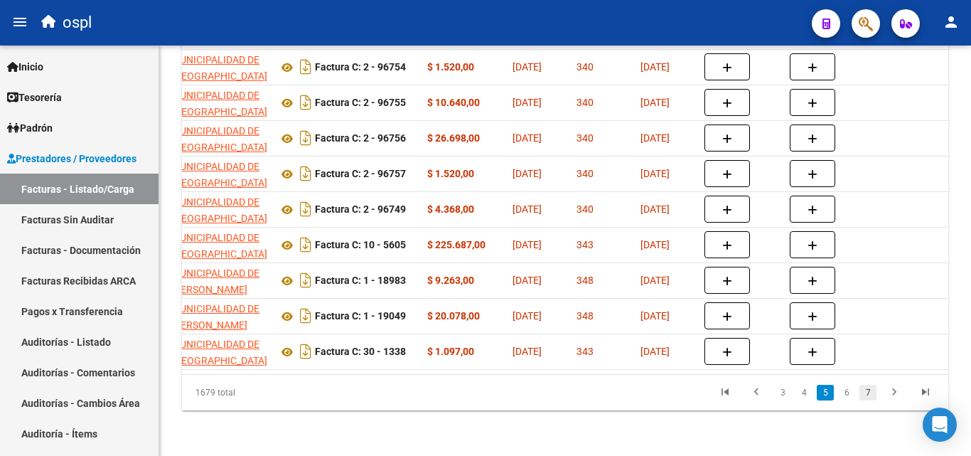
click at [865, 391] on link "7" at bounding box center [867, 393] width 17 height 16
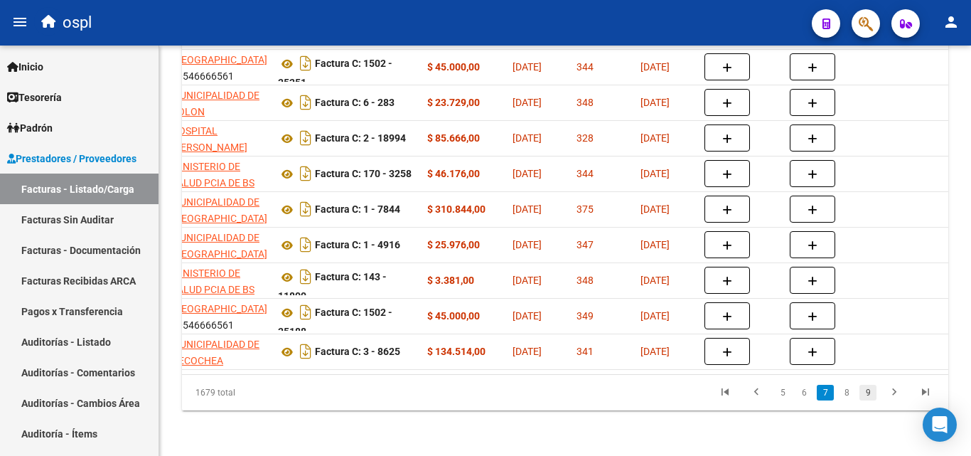
click at [871, 392] on link "9" at bounding box center [867, 393] width 17 height 16
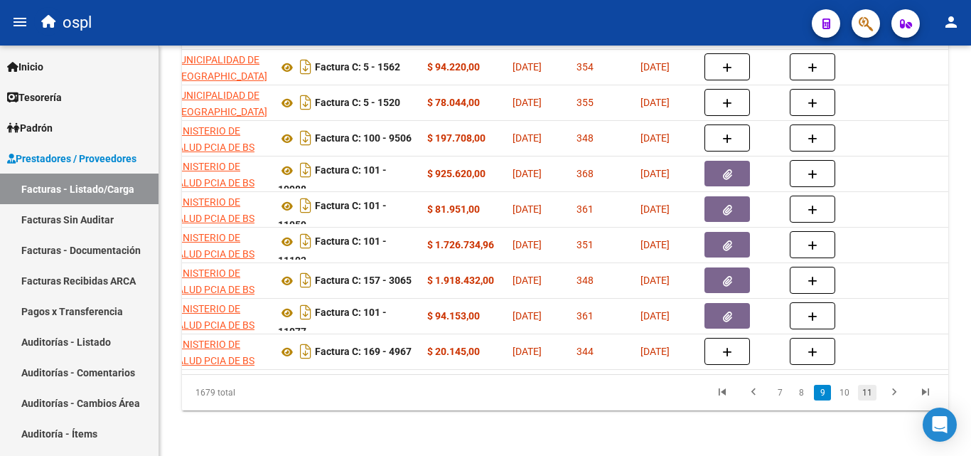
click at [873, 394] on link "11" at bounding box center [867, 393] width 18 height 16
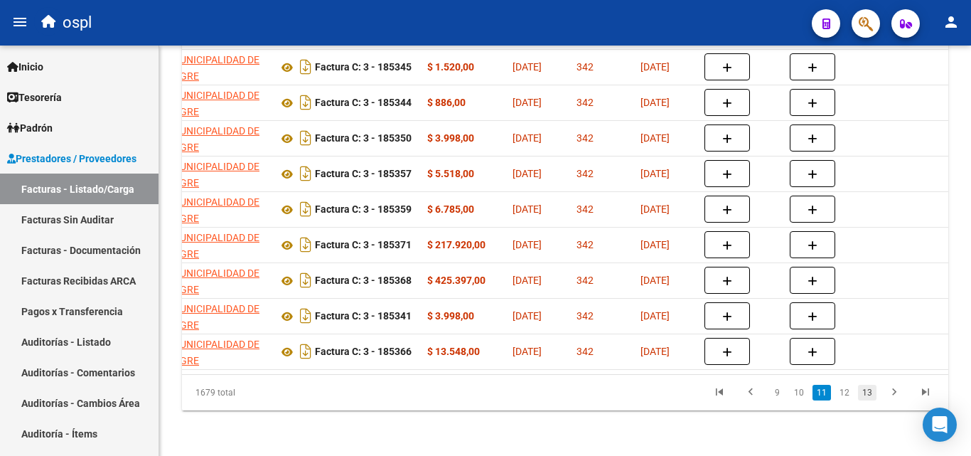
click at [870, 393] on link "13" at bounding box center [867, 393] width 18 height 16
click at [870, 393] on div "1679 total 11 12 13 14 15" at bounding box center [565, 393] width 766 height 36
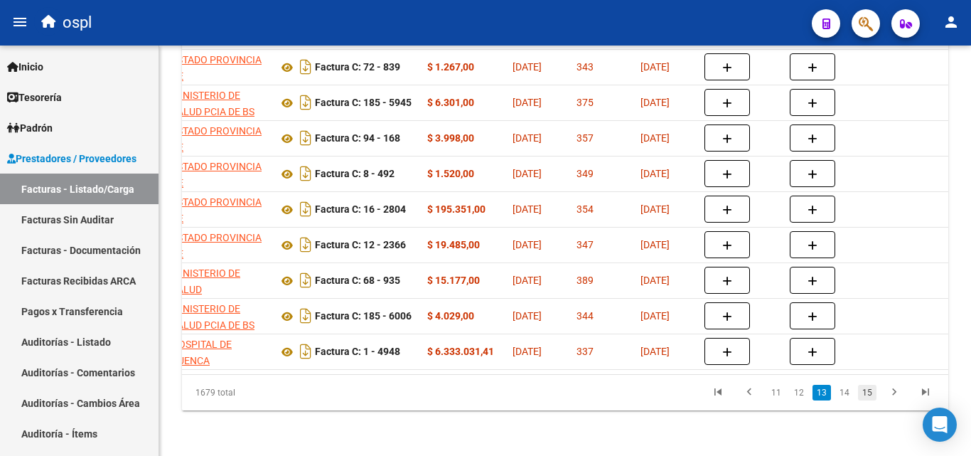
click at [870, 393] on link "15" at bounding box center [867, 393] width 18 height 16
click at [870, 393] on div "1679 total 13 14 15 16 17" at bounding box center [565, 393] width 766 height 36
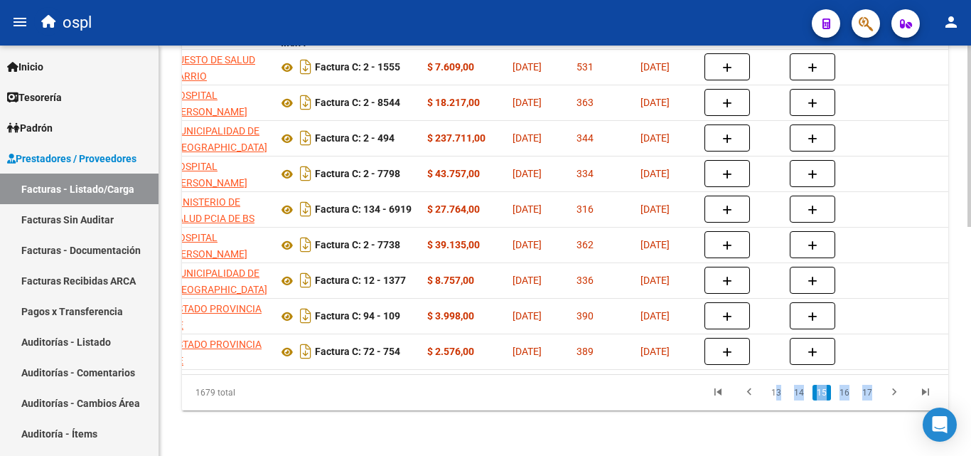
click at [870, 393] on link "17" at bounding box center [867, 393] width 18 height 16
click at [870, 393] on div "1679 total 15 16 17 18 19" at bounding box center [565, 393] width 766 height 36
click at [870, 393] on link "19" at bounding box center [867, 393] width 18 height 16
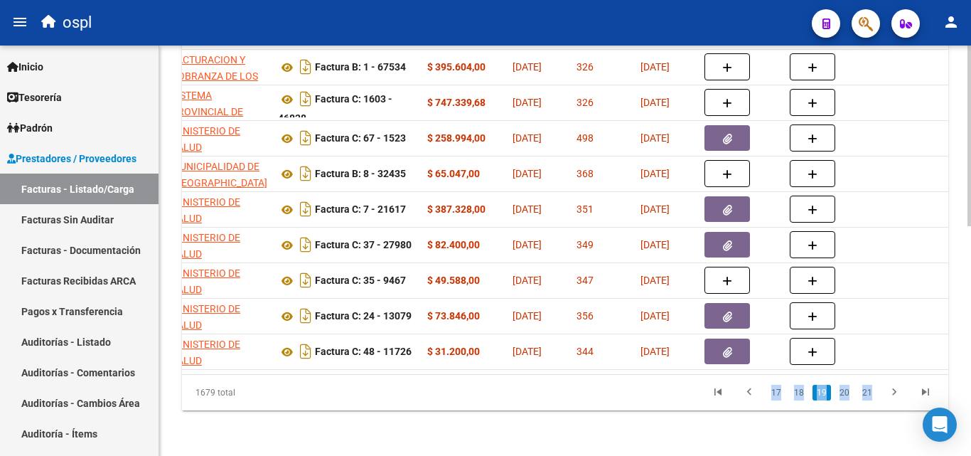
click at [870, 393] on div "1679 total 17 18 19 20 21" at bounding box center [565, 393] width 766 height 36
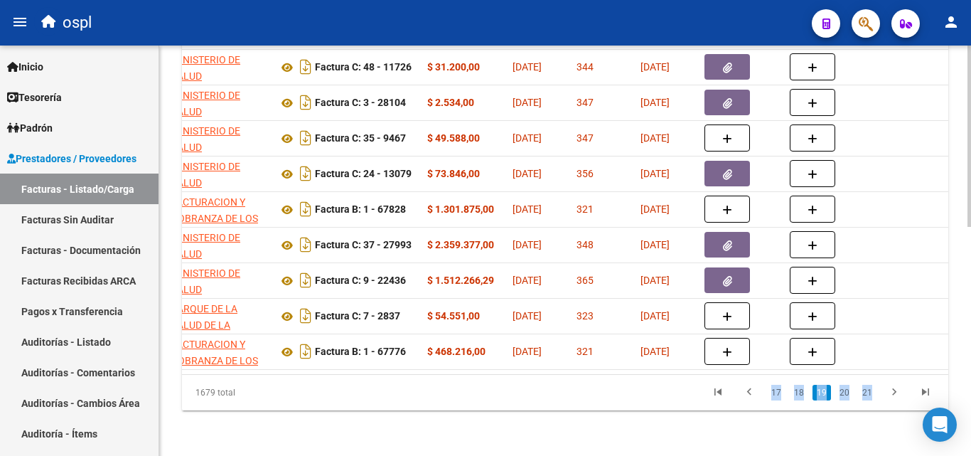
click at [870, 393] on link "21" at bounding box center [867, 393] width 18 height 16
click at [870, 393] on div "1679 total 19 20 21 22 23" at bounding box center [565, 393] width 766 height 36
click at [870, 393] on link "23" at bounding box center [867, 393] width 18 height 16
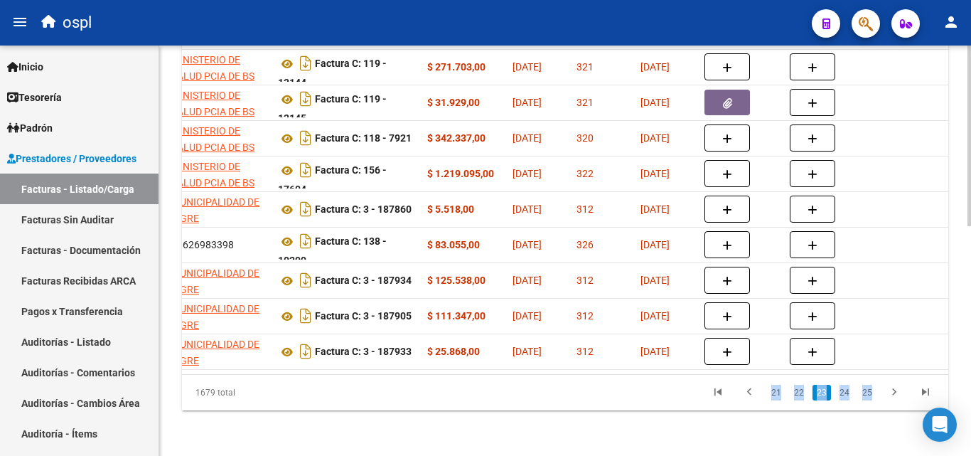
click at [870, 393] on div "1679 total 21 22 23 24 25" at bounding box center [565, 393] width 766 height 36
click at [870, 393] on link "25" at bounding box center [867, 393] width 18 height 16
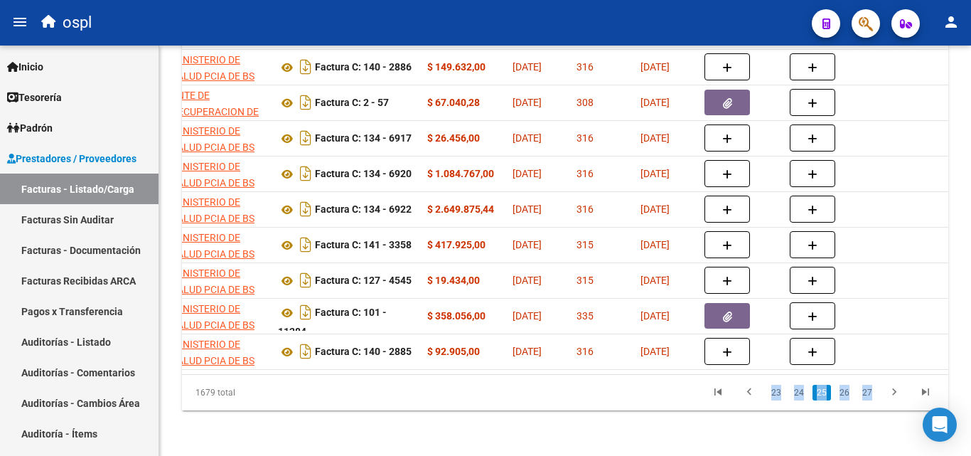
click at [870, 393] on div "1679 total 23 24 25 26 27" at bounding box center [565, 393] width 766 height 36
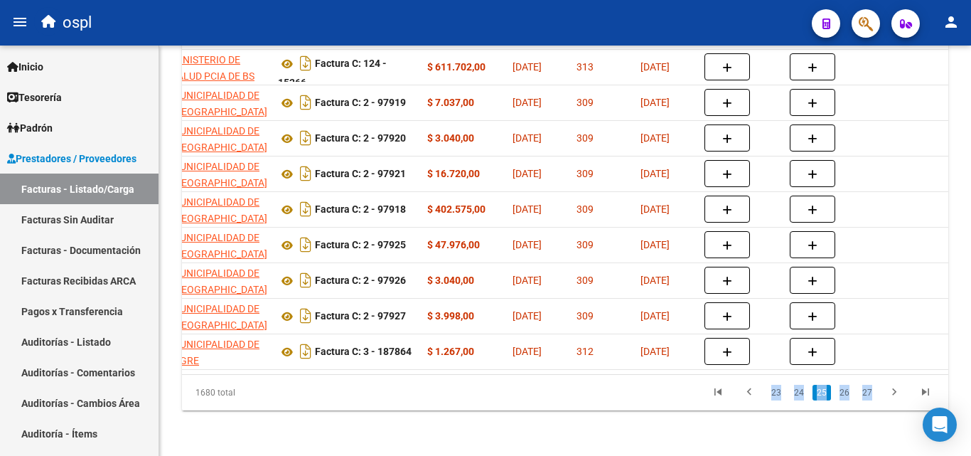
click at [870, 393] on link "27" at bounding box center [867, 393] width 18 height 16
click at [870, 393] on div "1680 total 25 26 27 28 29" at bounding box center [565, 393] width 766 height 36
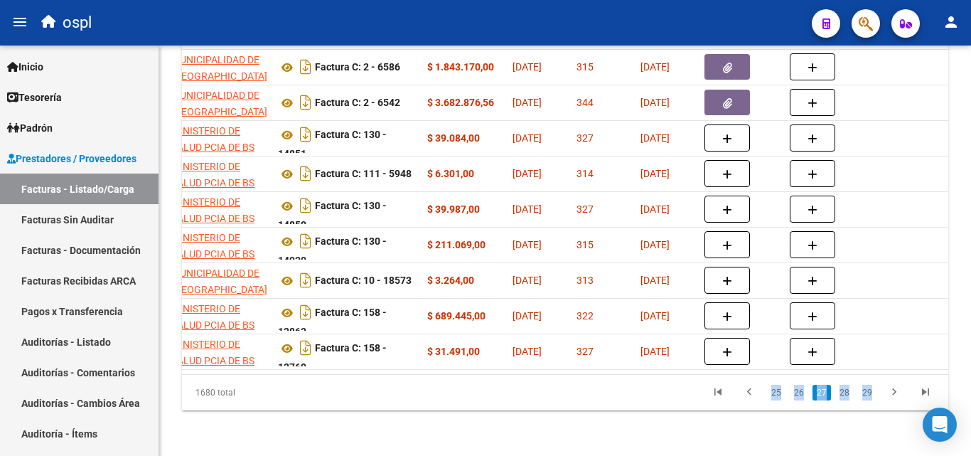
click at [870, 393] on link "29" at bounding box center [867, 393] width 18 height 16
click at [870, 393] on div "1680 total 25 26 27 28 29" at bounding box center [565, 393] width 766 height 36
click at [870, 393] on div "1680 total 27 28 29 30 31" at bounding box center [565, 393] width 766 height 36
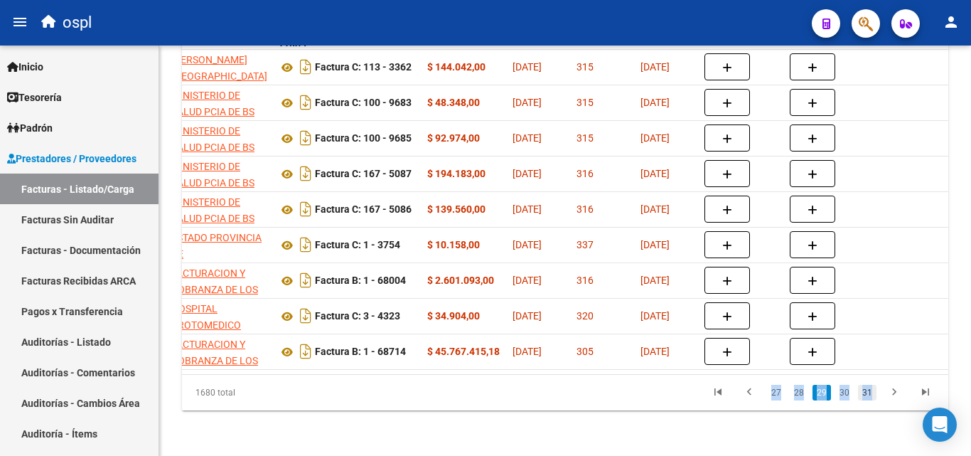
click at [870, 393] on link "31" at bounding box center [867, 393] width 18 height 16
click at [870, 393] on div "1680 total 29 30 31 32 33" at bounding box center [565, 393] width 766 height 36
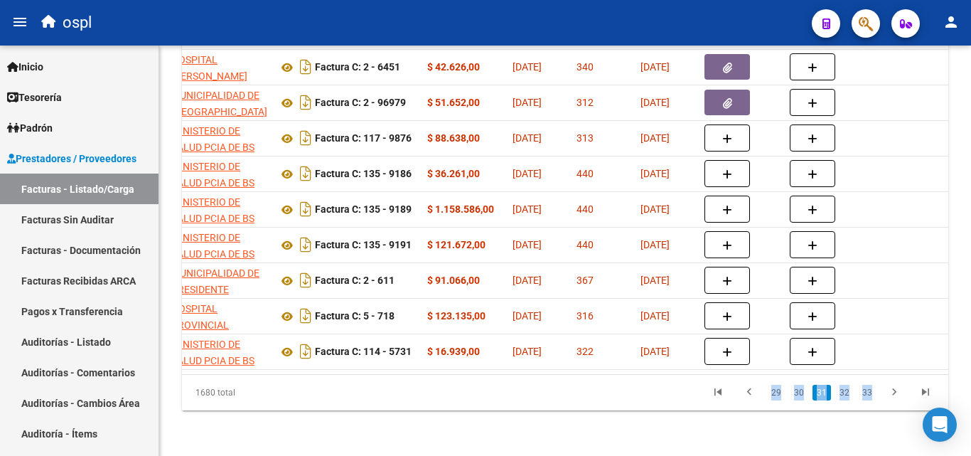
click at [870, 393] on link "33" at bounding box center [867, 393] width 18 height 16
click at [870, 393] on div "1680 total 31 32 33 34 35" at bounding box center [565, 393] width 766 height 36
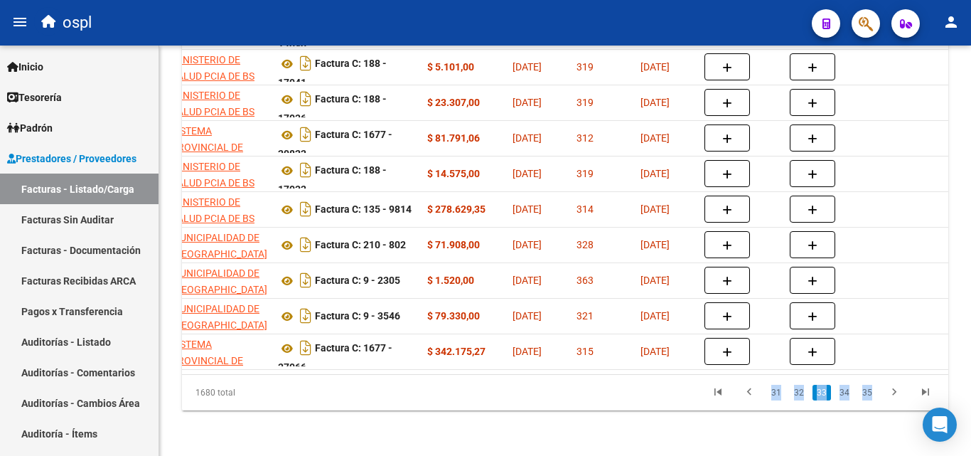
click at [870, 393] on link "35" at bounding box center [867, 393] width 18 height 16
click at [870, 393] on div "1680 total 33 34 35 36 37" at bounding box center [565, 393] width 766 height 36
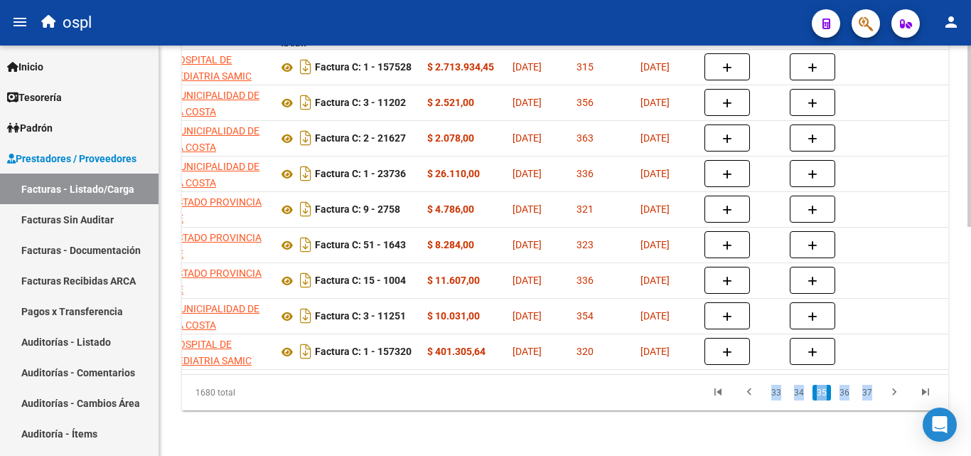
click at [870, 393] on link "37" at bounding box center [867, 393] width 18 height 16
click at [870, 393] on div "1680 total 35 36 37 38 39" at bounding box center [565, 393] width 766 height 36
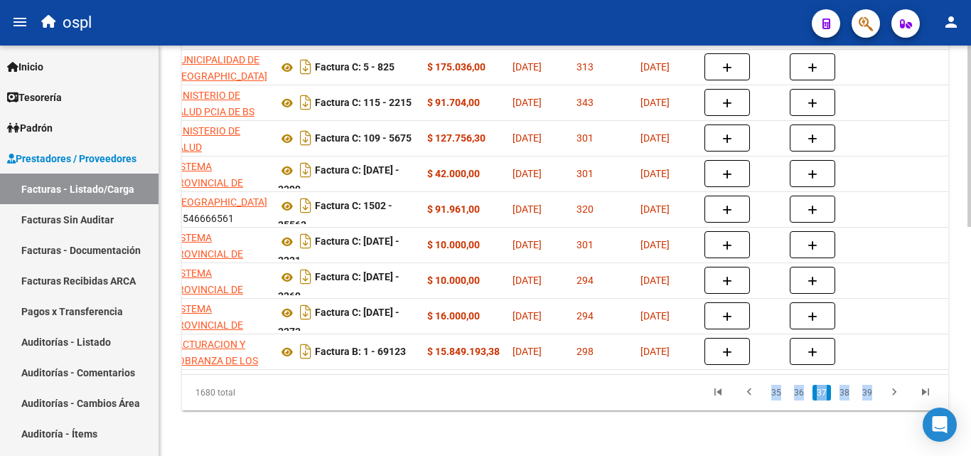
click at [870, 393] on link "39" at bounding box center [867, 393] width 18 height 16
click at [870, 393] on div "1680 total 37 38 39 40 41" at bounding box center [565, 393] width 766 height 36
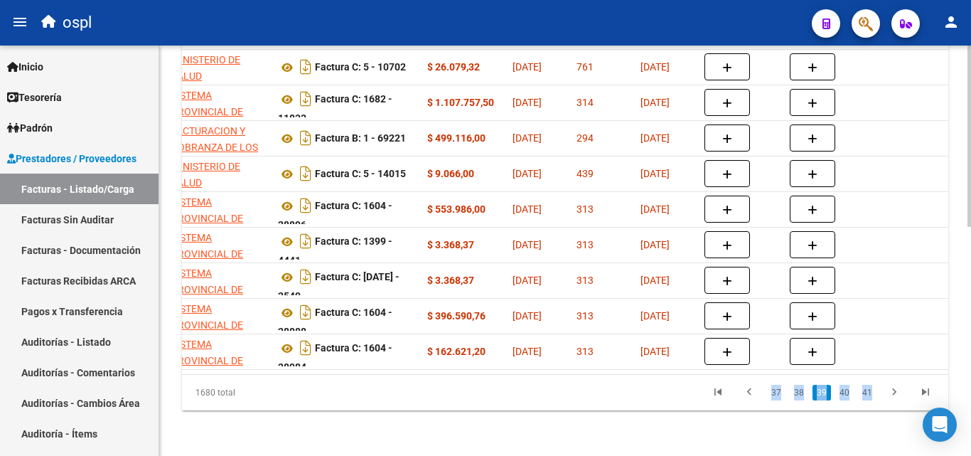
click at [870, 393] on link "41" at bounding box center [867, 393] width 18 height 16
click at [870, 393] on div "1680 total 39 40 41 42 43" at bounding box center [565, 393] width 766 height 36
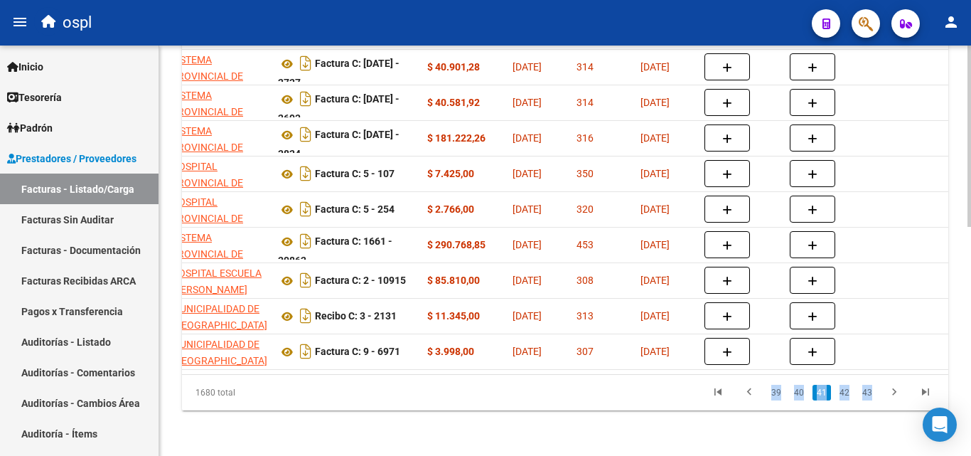
click at [870, 393] on link "43" at bounding box center [867, 393] width 18 height 16
click at [870, 393] on div "1680 total 41 42 43 44 45" at bounding box center [565, 393] width 766 height 36
click at [870, 393] on link "45" at bounding box center [867, 393] width 18 height 16
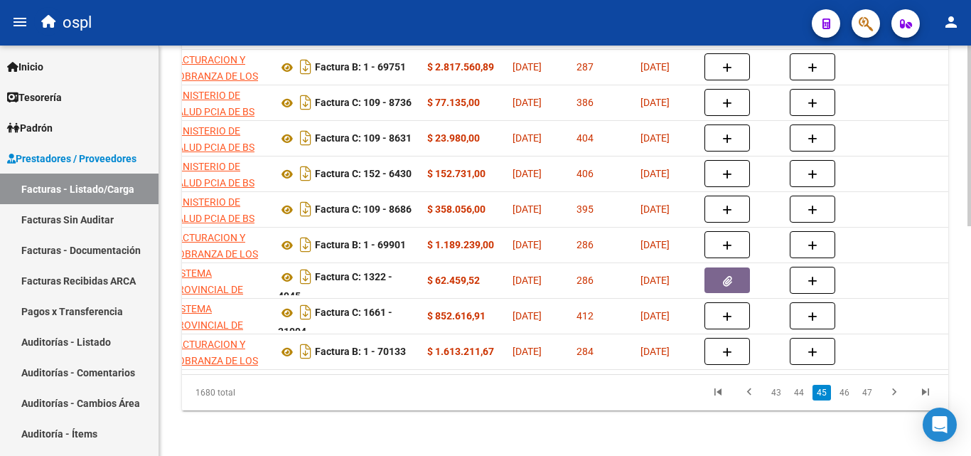
click at [870, 393] on div "1680 total 43 44 45 46 47" at bounding box center [565, 393] width 766 height 36
click at [870, 393] on link "47" at bounding box center [867, 393] width 18 height 16
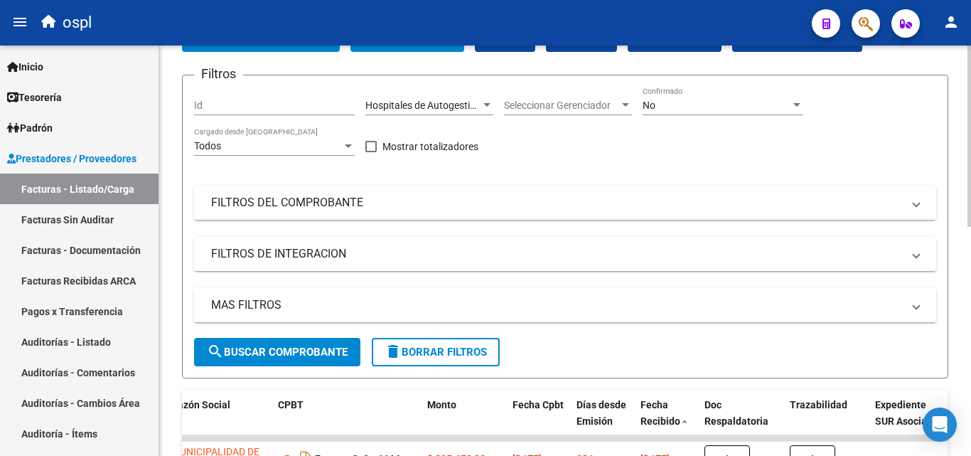
scroll to position [0, 0]
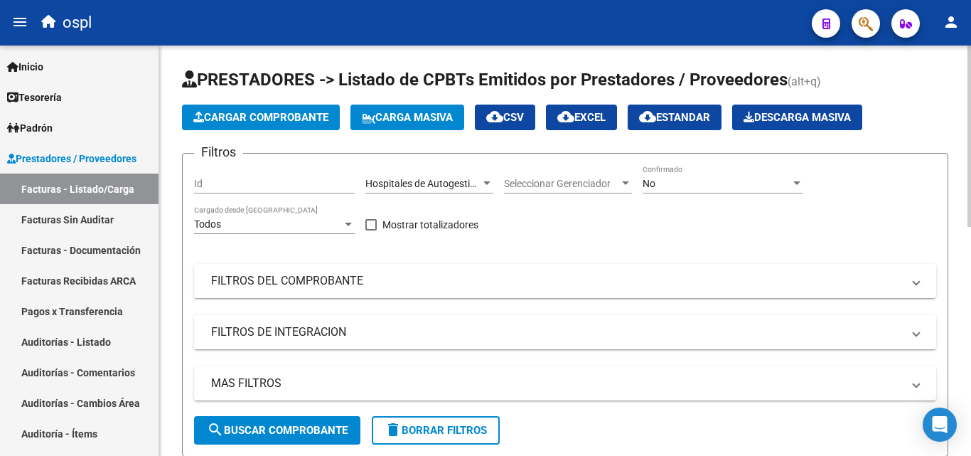
click at [582, 178] on span "Seleccionar Gerenciador" at bounding box center [561, 184] width 115 height 12
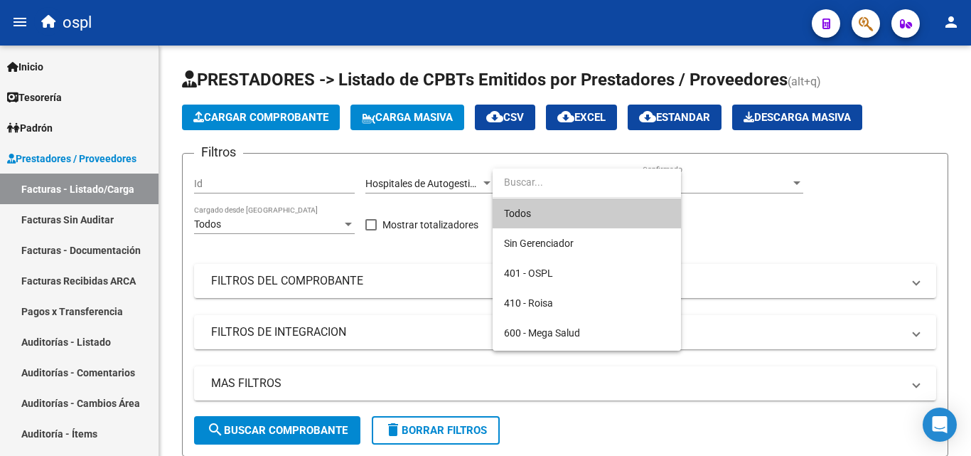
click at [483, 159] on div at bounding box center [485, 228] width 971 height 456
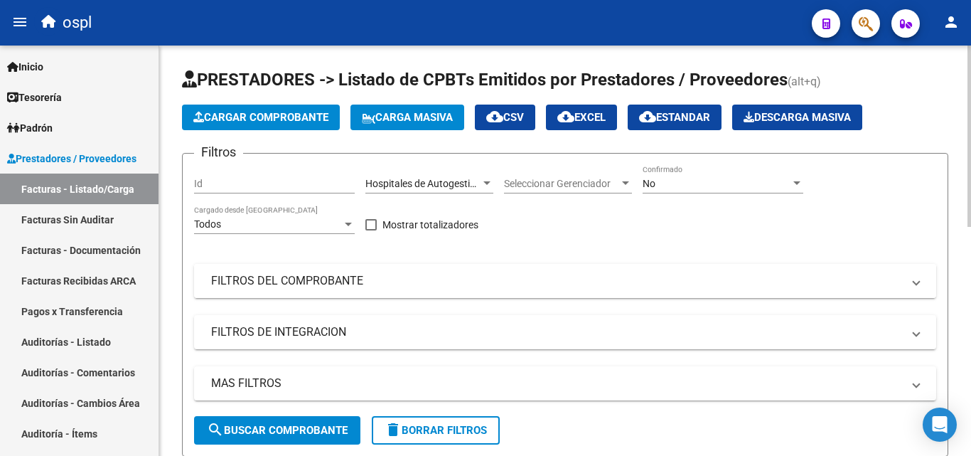
click at [378, 276] on mat-panel-title "FILTROS DEL COMPROBANTE" at bounding box center [556, 281] width 691 height 16
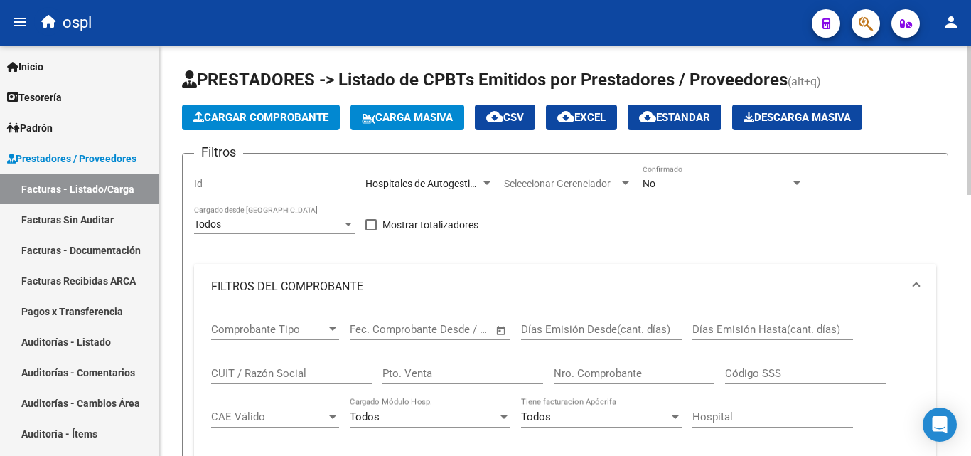
scroll to position [142, 0]
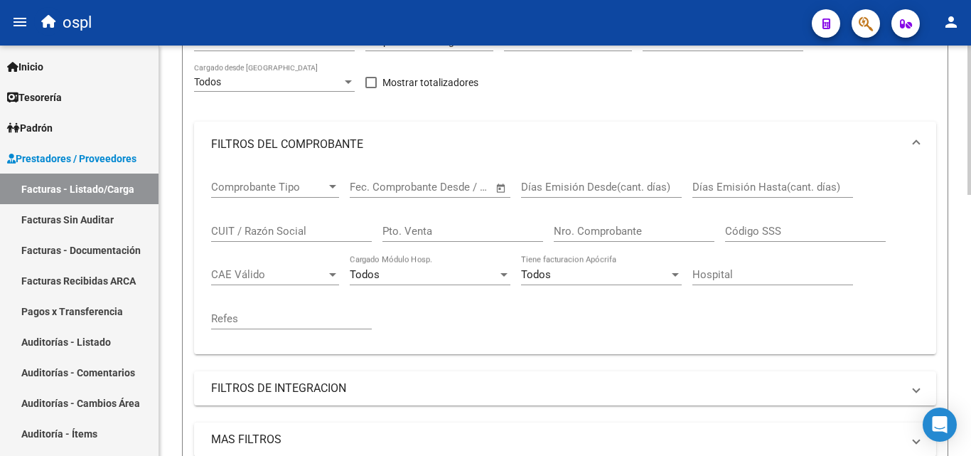
click at [496, 186] on span "Open calendar" at bounding box center [501, 188] width 34 height 34
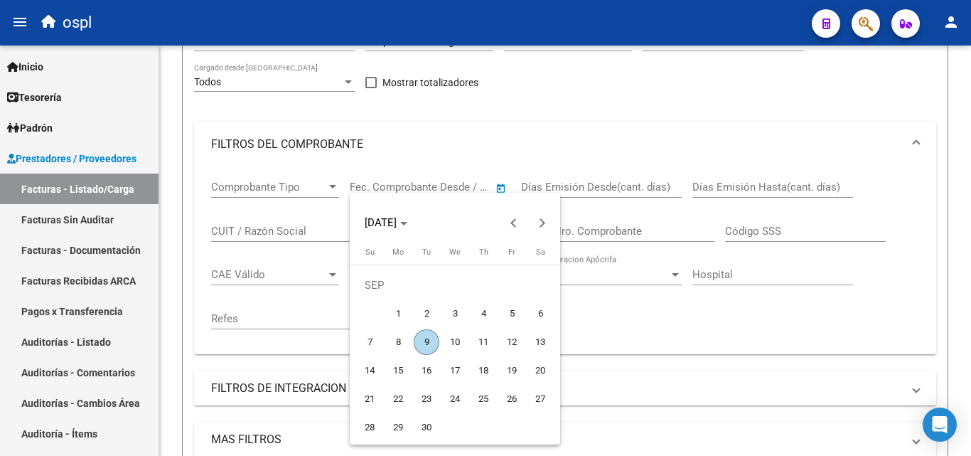
click at [500, 120] on div at bounding box center [485, 228] width 971 height 456
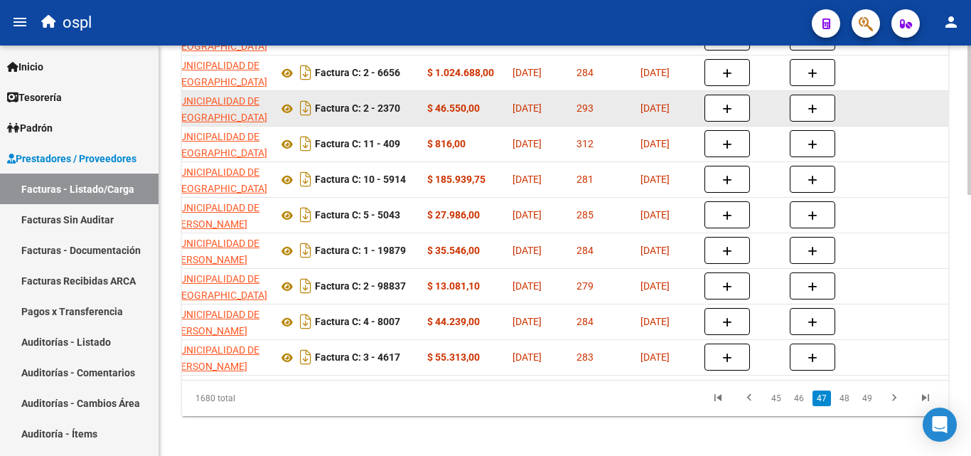
scroll to position [711, 0]
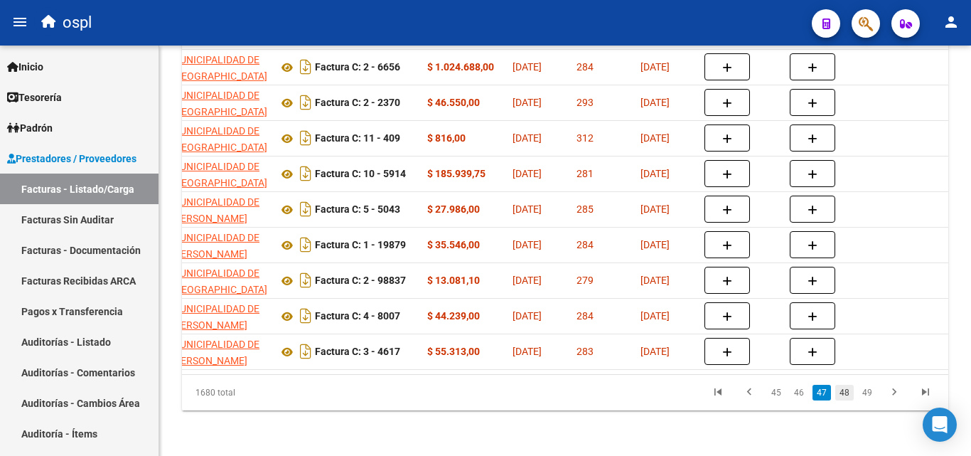
click at [843, 400] on link "48" at bounding box center [844, 393] width 18 height 16
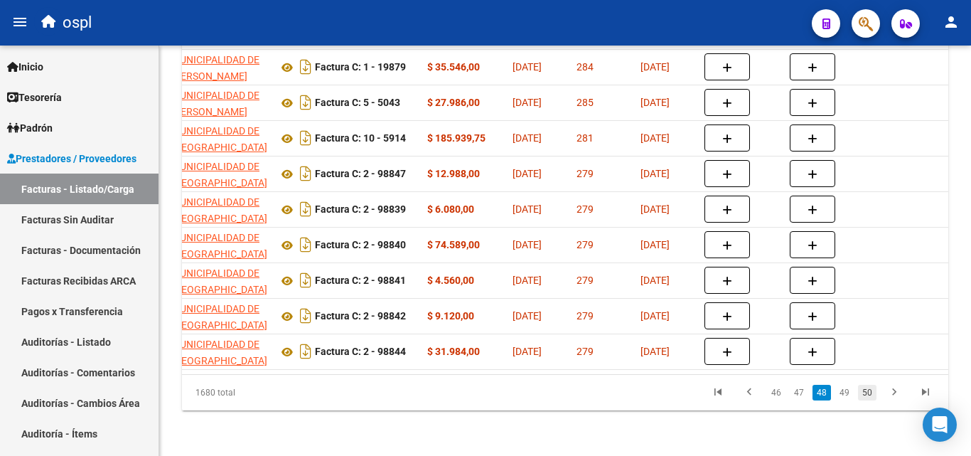
click at [867, 392] on link "50" at bounding box center [867, 393] width 18 height 16
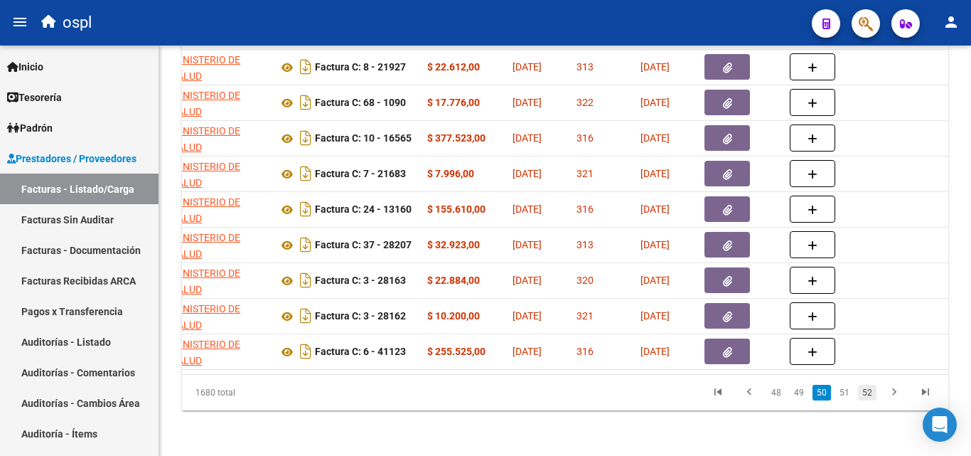
click at [865, 400] on link "52" at bounding box center [867, 393] width 18 height 16
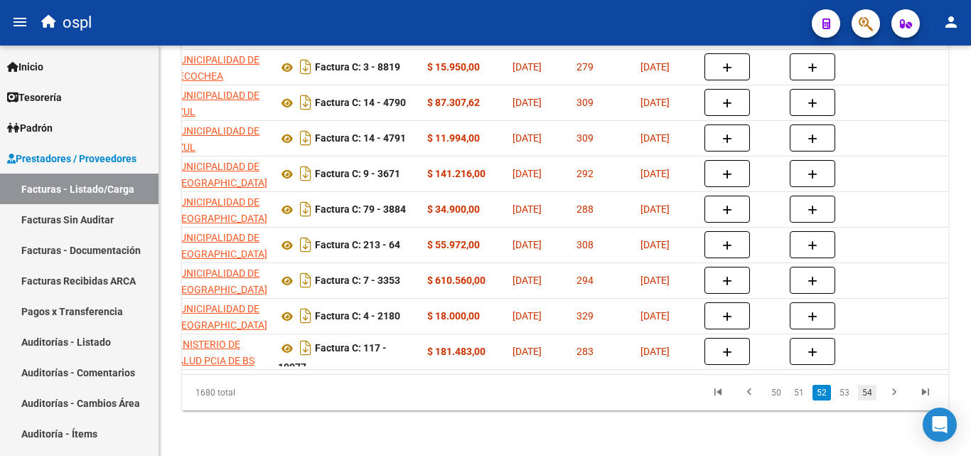
click at [872, 389] on link "54" at bounding box center [867, 393] width 18 height 16
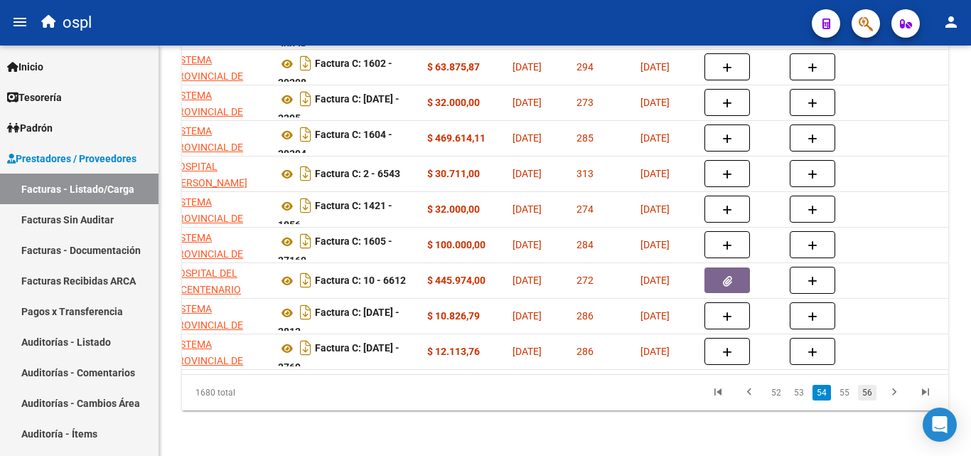
click at [864, 398] on link "56" at bounding box center [867, 393] width 18 height 16
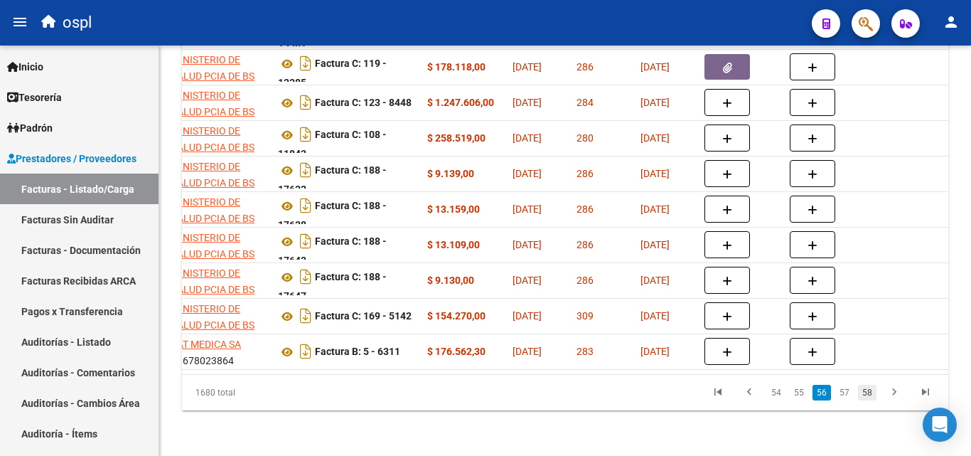
click at [870, 398] on link "58" at bounding box center [867, 393] width 18 height 16
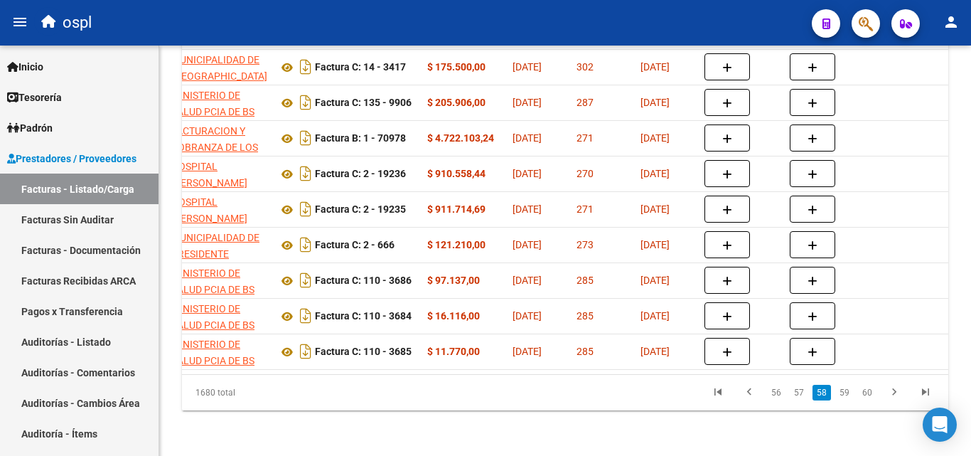
click at [870, 398] on link "60" at bounding box center [867, 393] width 18 height 16
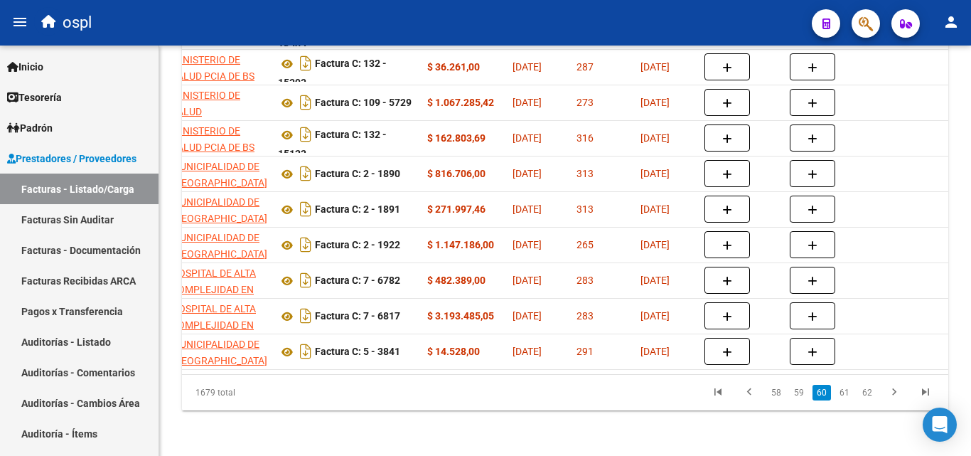
click at [870, 398] on link "62" at bounding box center [867, 393] width 18 height 16
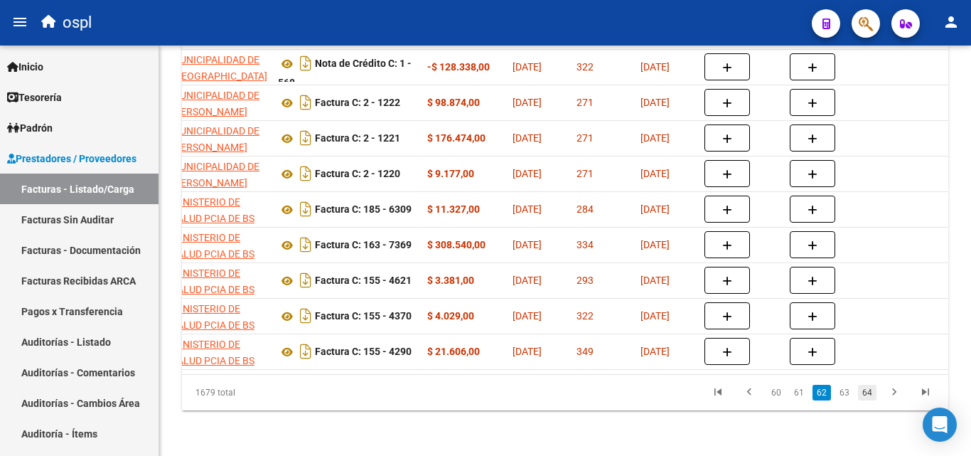
click at [867, 398] on link "64" at bounding box center [867, 393] width 18 height 16
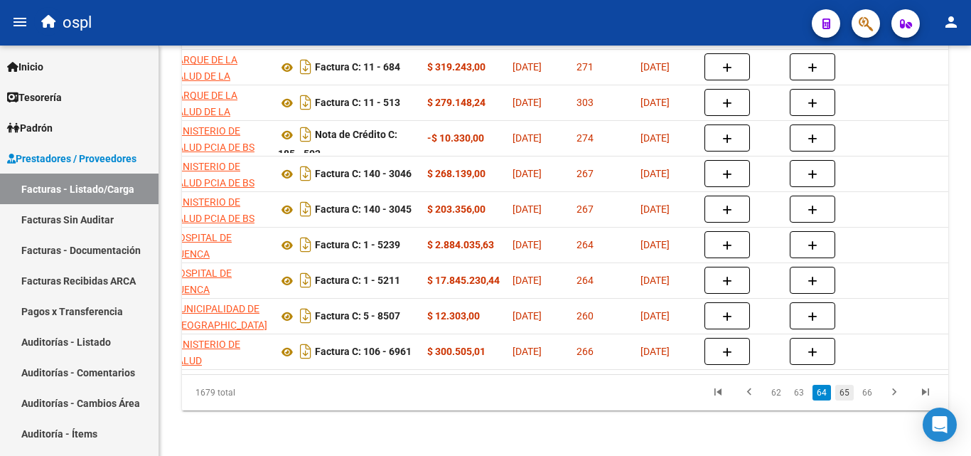
click at [842, 400] on link "65" at bounding box center [844, 393] width 18 height 16
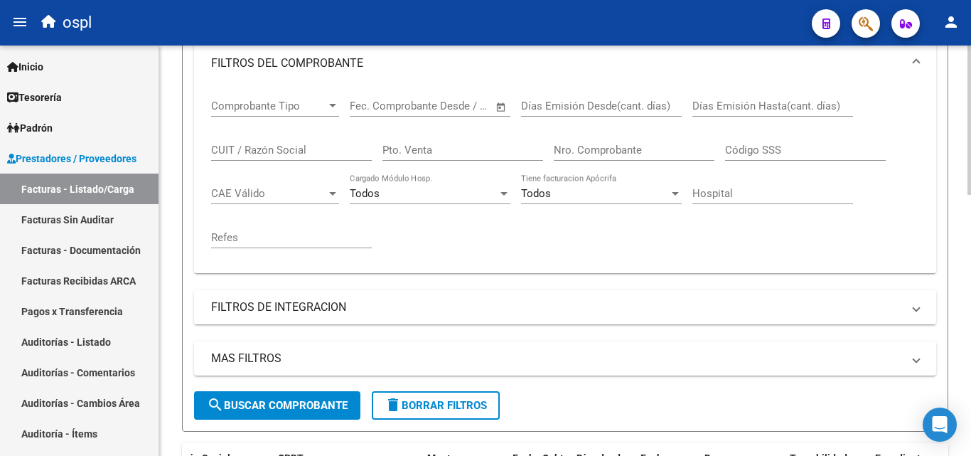
scroll to position [218, 0]
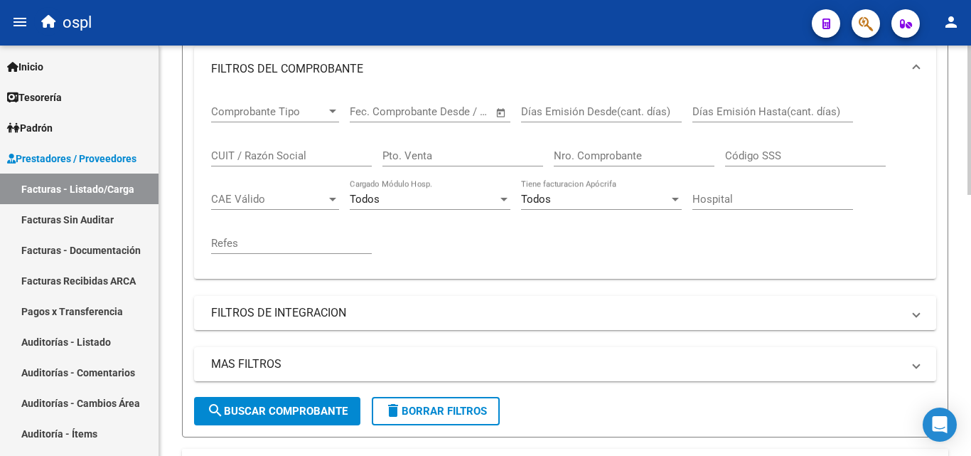
click at [498, 109] on span "Open calendar" at bounding box center [501, 112] width 34 height 34
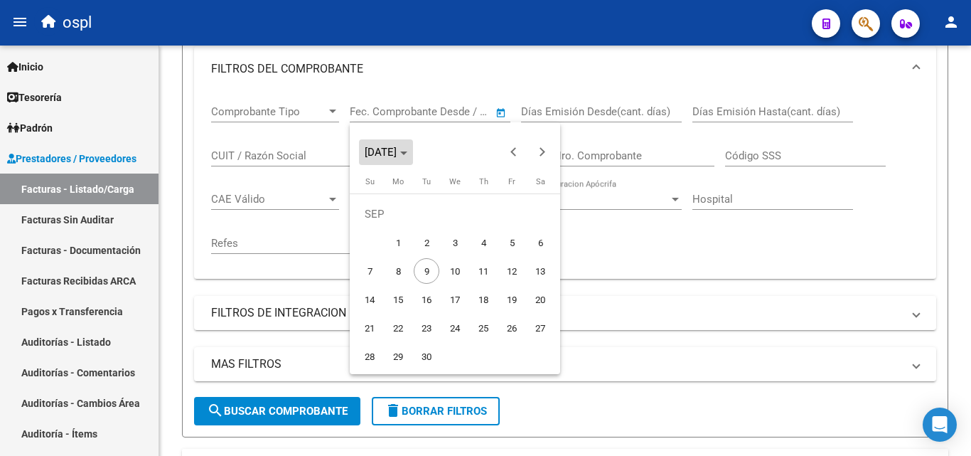
click at [413, 153] on span "Choose month and year" at bounding box center [386, 152] width 54 height 34
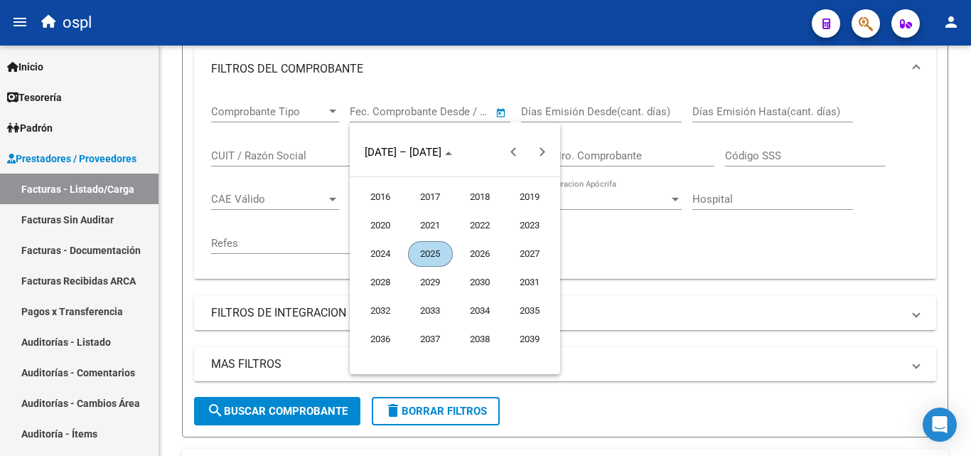
click at [384, 257] on span "2024" at bounding box center [380, 254] width 45 height 26
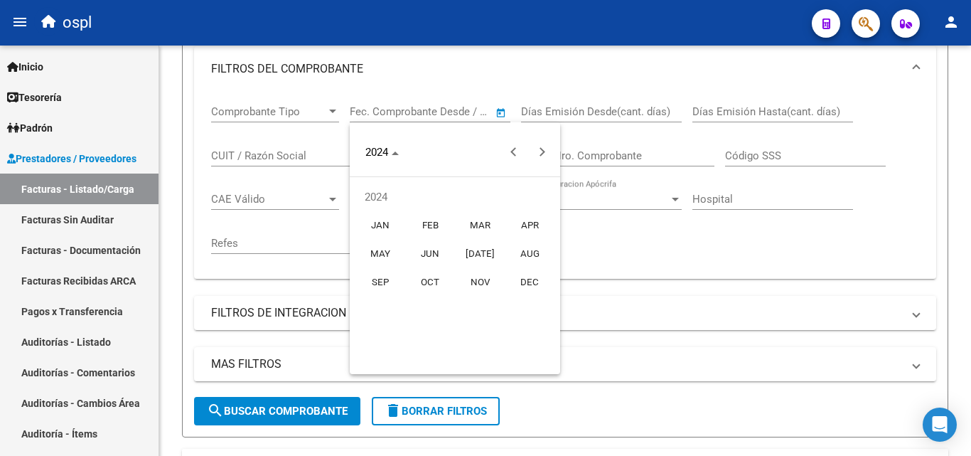
click at [520, 284] on span "DEC" at bounding box center [530, 282] width 45 height 26
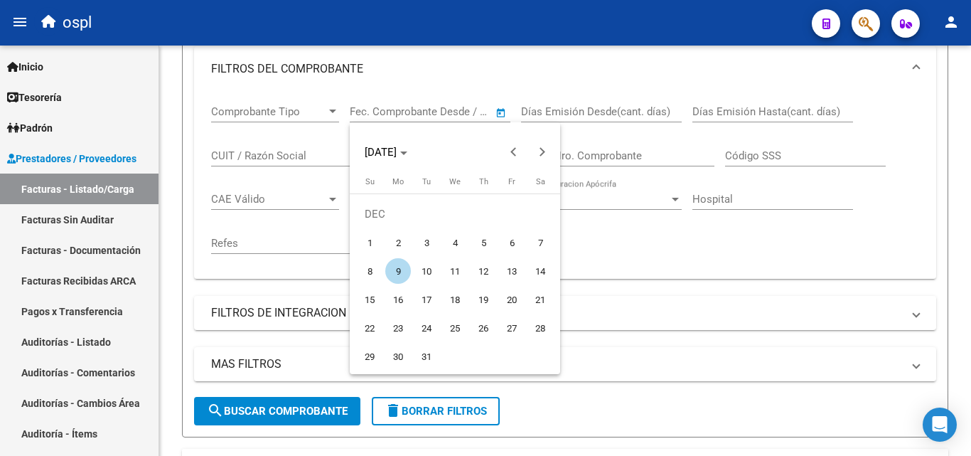
click at [510, 327] on span "27" at bounding box center [512, 328] width 26 height 26
type input "[DATE]"
click at [407, 156] on span "[DATE]" at bounding box center [386, 152] width 43 height 10
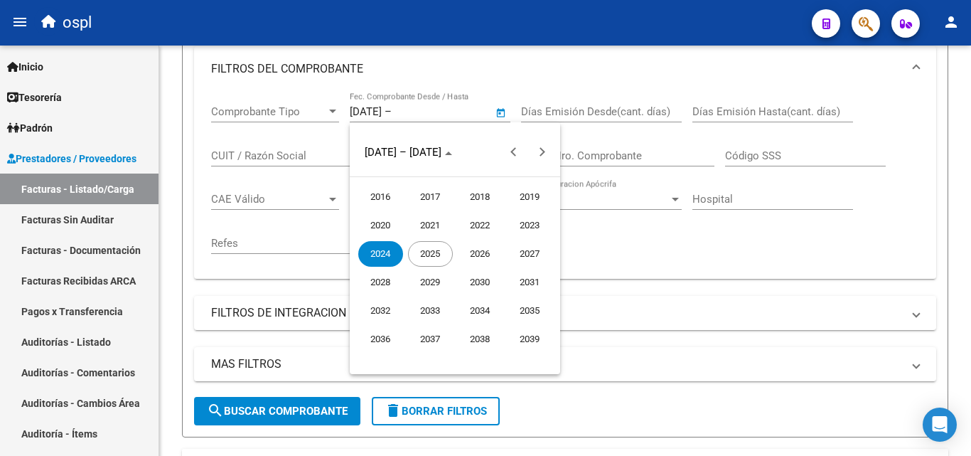
click at [432, 255] on span "2025" at bounding box center [430, 254] width 45 height 26
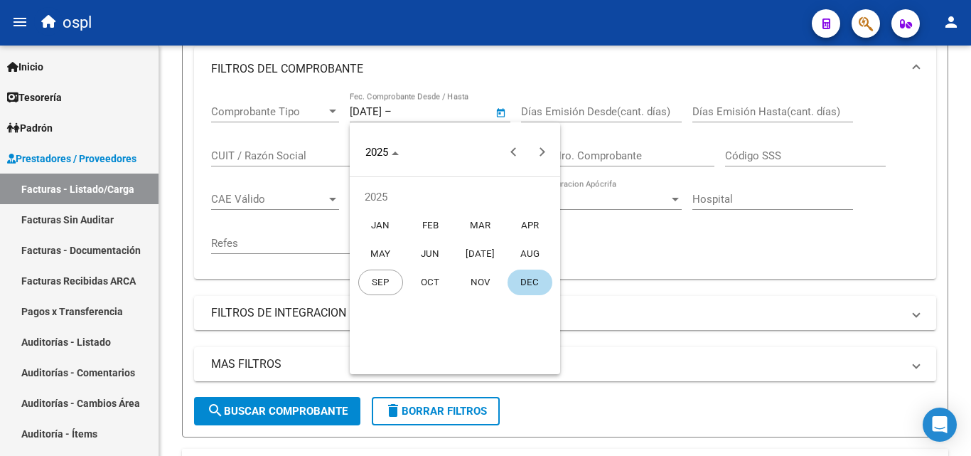
click at [390, 283] on span "SEP" at bounding box center [380, 282] width 45 height 26
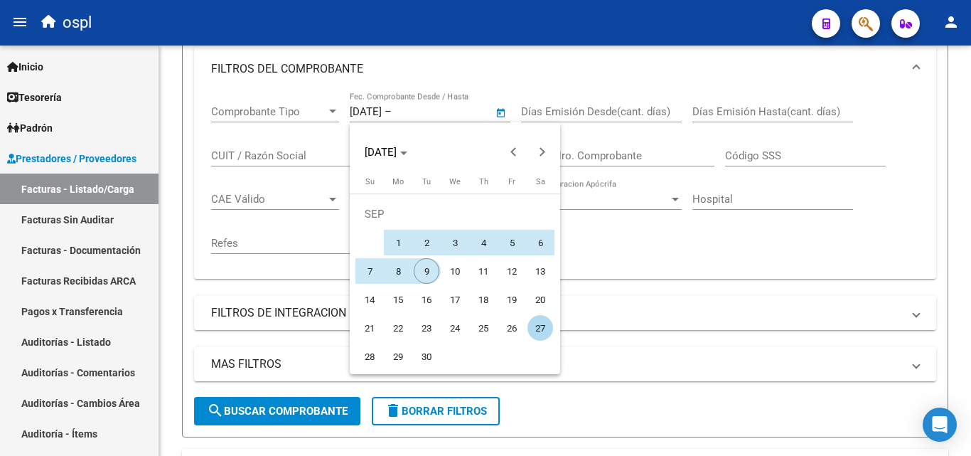
click at [428, 270] on span "9" at bounding box center [427, 271] width 26 height 26
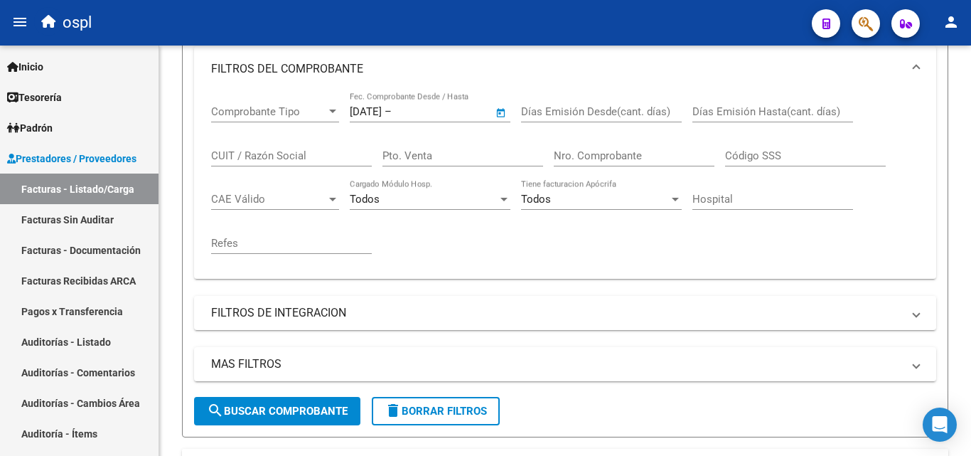
type input "[DATE]"
click at [336, 414] on span "search Buscar Comprobante" at bounding box center [277, 411] width 141 height 13
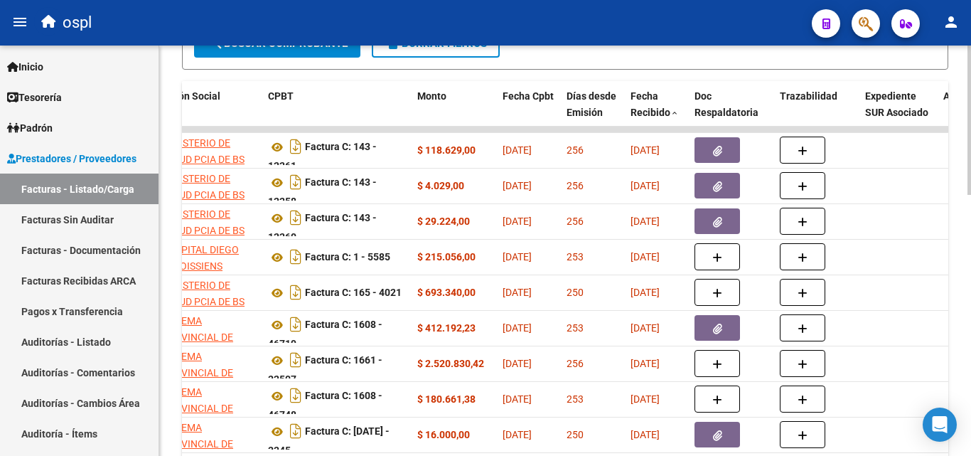
scroll to position [573, 0]
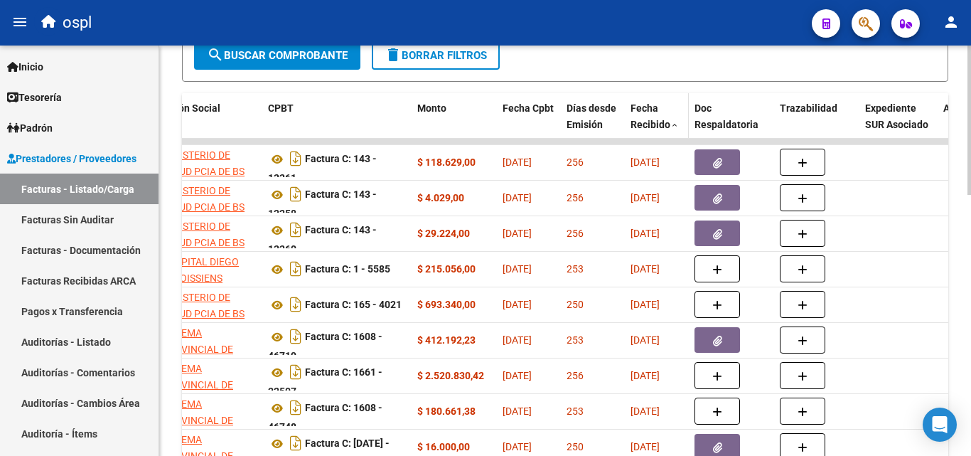
click at [663, 127] on span "Fecha Recibido" at bounding box center [651, 116] width 40 height 28
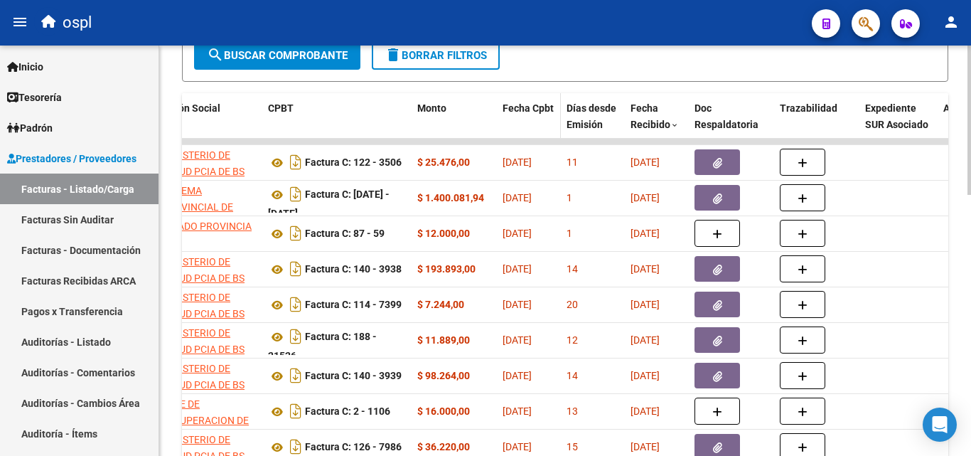
click at [538, 126] on datatable-header-cell "Fecha Cpbt" at bounding box center [529, 124] width 64 height 63
click at [536, 115] on div "Fecha Cpbt" at bounding box center [529, 108] width 53 height 16
click at [541, 105] on span "Fecha Cpbt" at bounding box center [528, 107] width 51 height 11
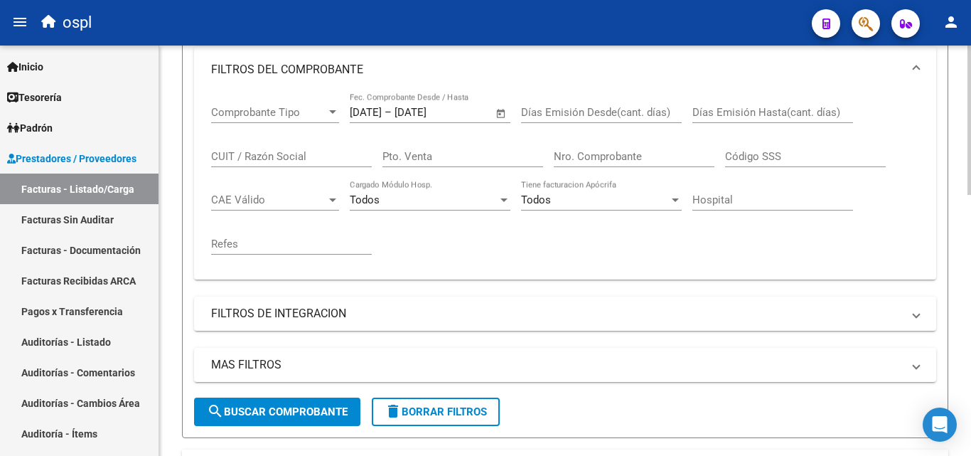
scroll to position [218, 0]
click at [502, 110] on span "Open calendar" at bounding box center [501, 112] width 34 height 34
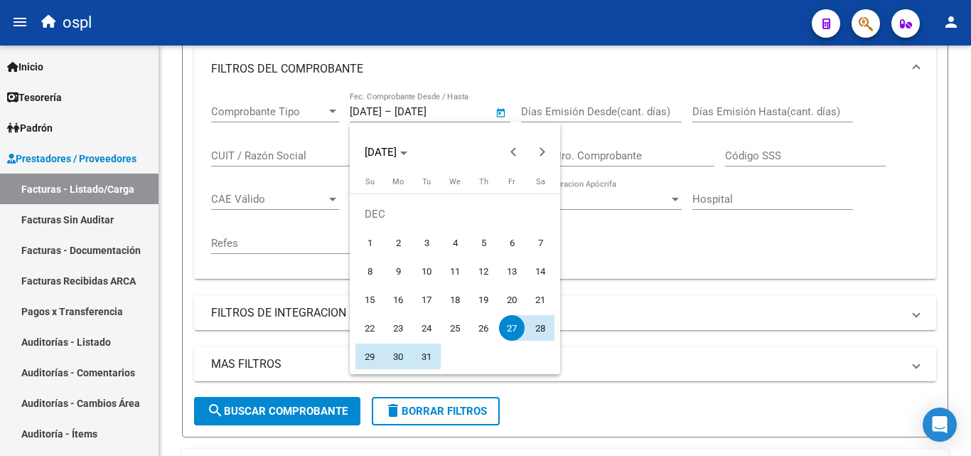
click at [375, 237] on span "1" at bounding box center [370, 243] width 26 height 26
type input "[DATE]"
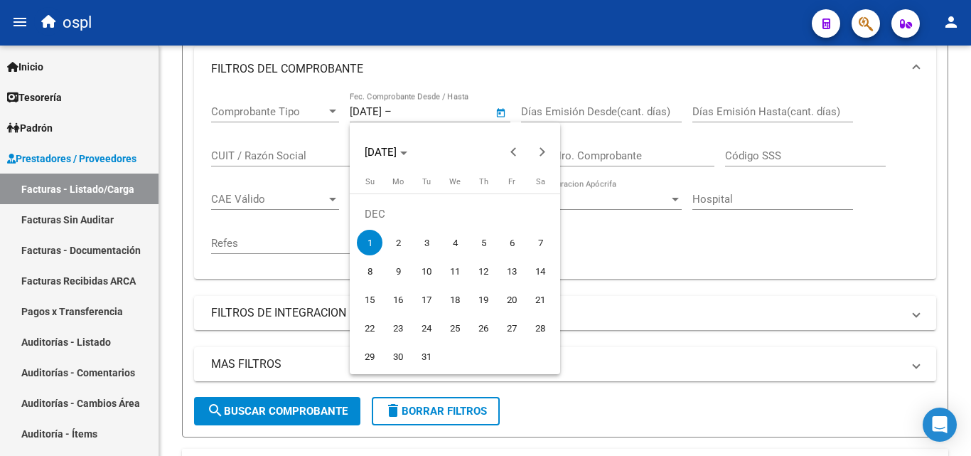
click at [326, 402] on div at bounding box center [485, 228] width 971 height 456
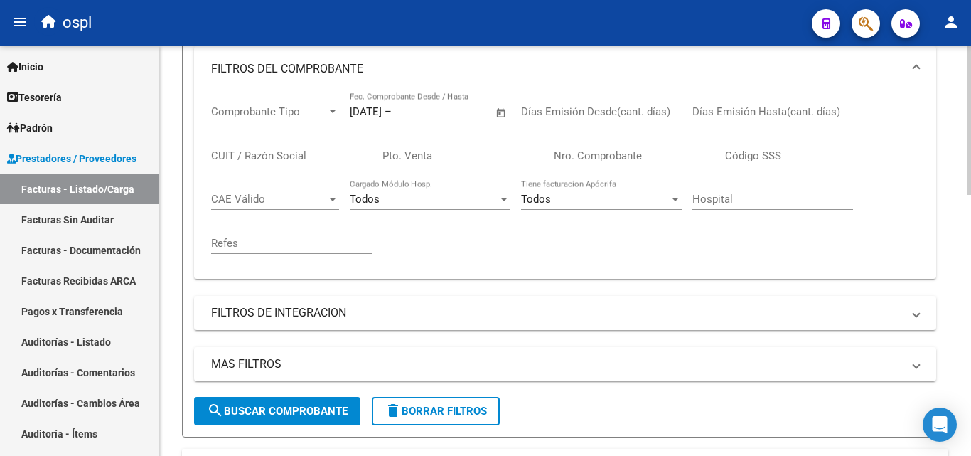
click at [326, 405] on span "search Buscar Comprobante" at bounding box center [277, 411] width 141 height 13
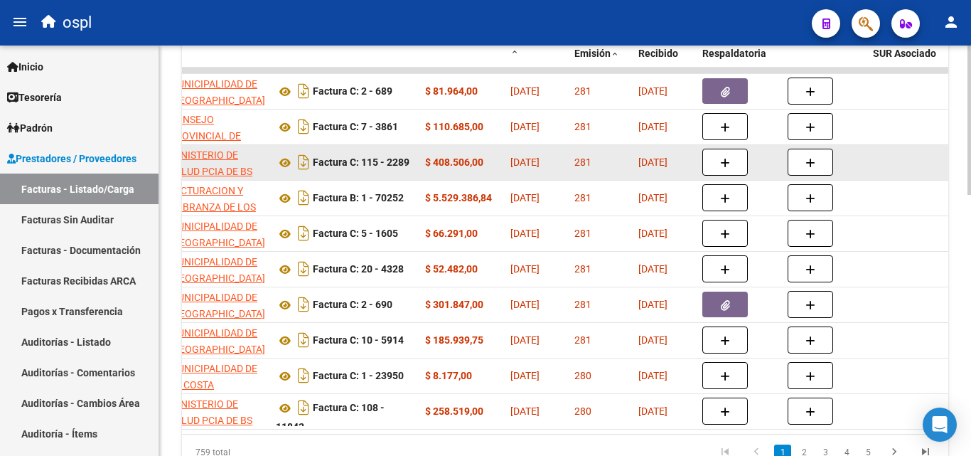
scroll to position [573, 0]
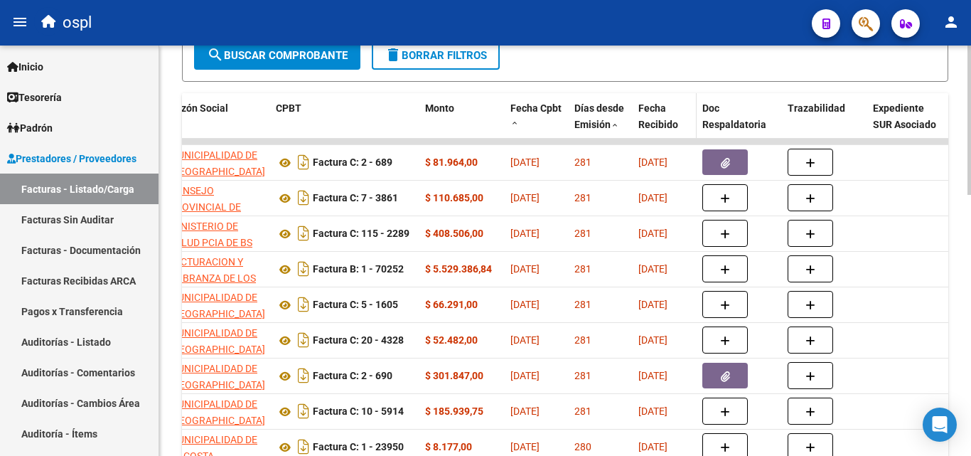
click at [666, 118] on span "Fecha Recibido" at bounding box center [658, 116] width 40 height 28
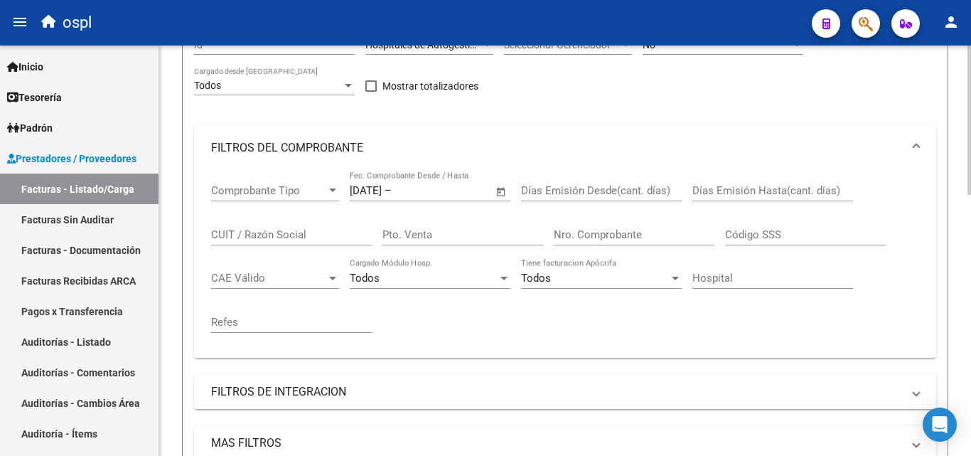
scroll to position [0, 0]
